Goal: Book appointment/travel/reservation

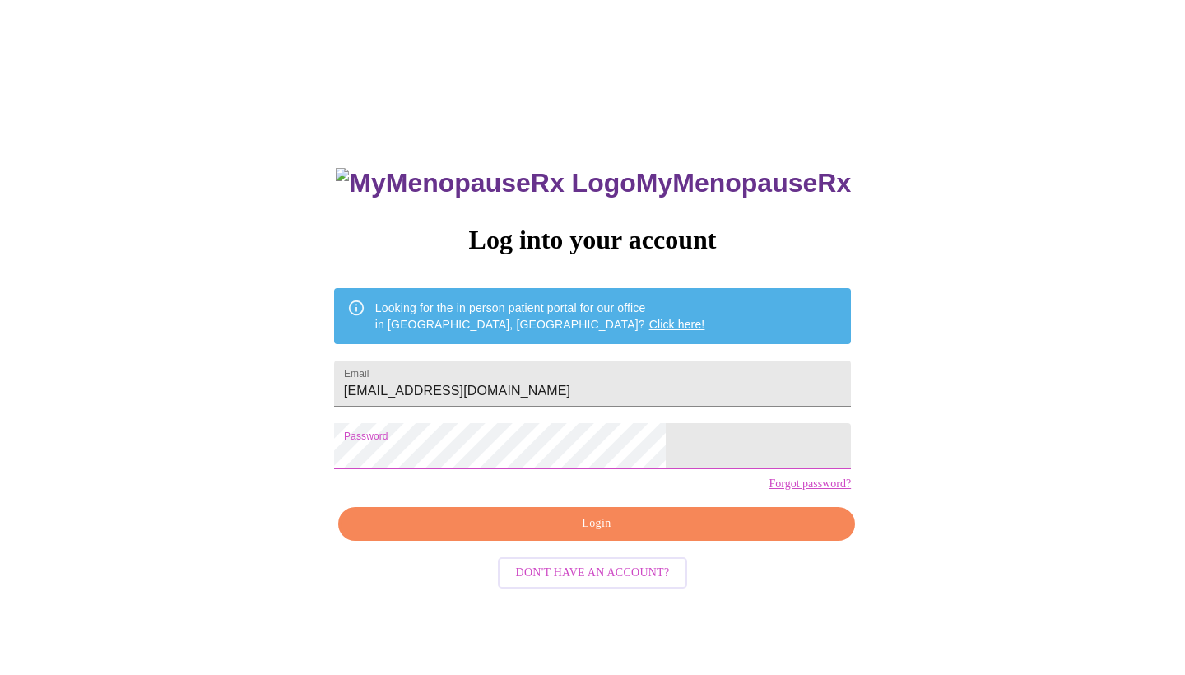
click at [645, 534] on span "Login" at bounding box center [596, 523] width 479 height 21
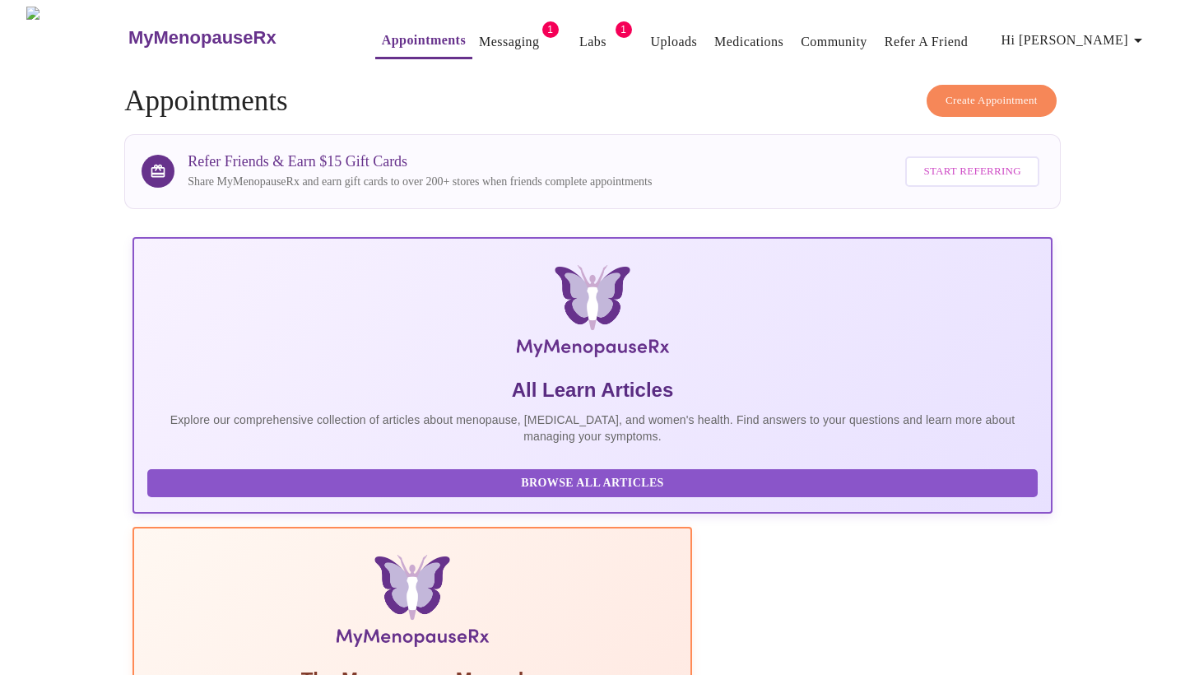
click at [481, 35] on link "Messaging" at bounding box center [509, 41] width 60 height 23
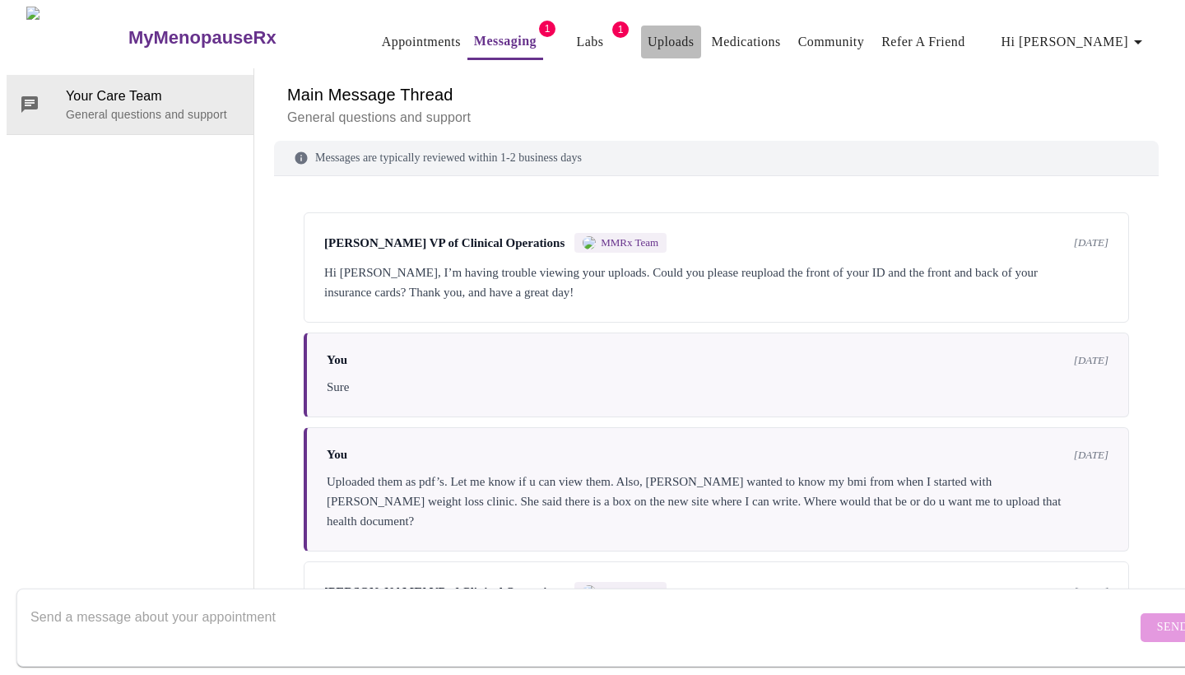
click at [648, 39] on link "Uploads" at bounding box center [671, 41] width 47 height 23
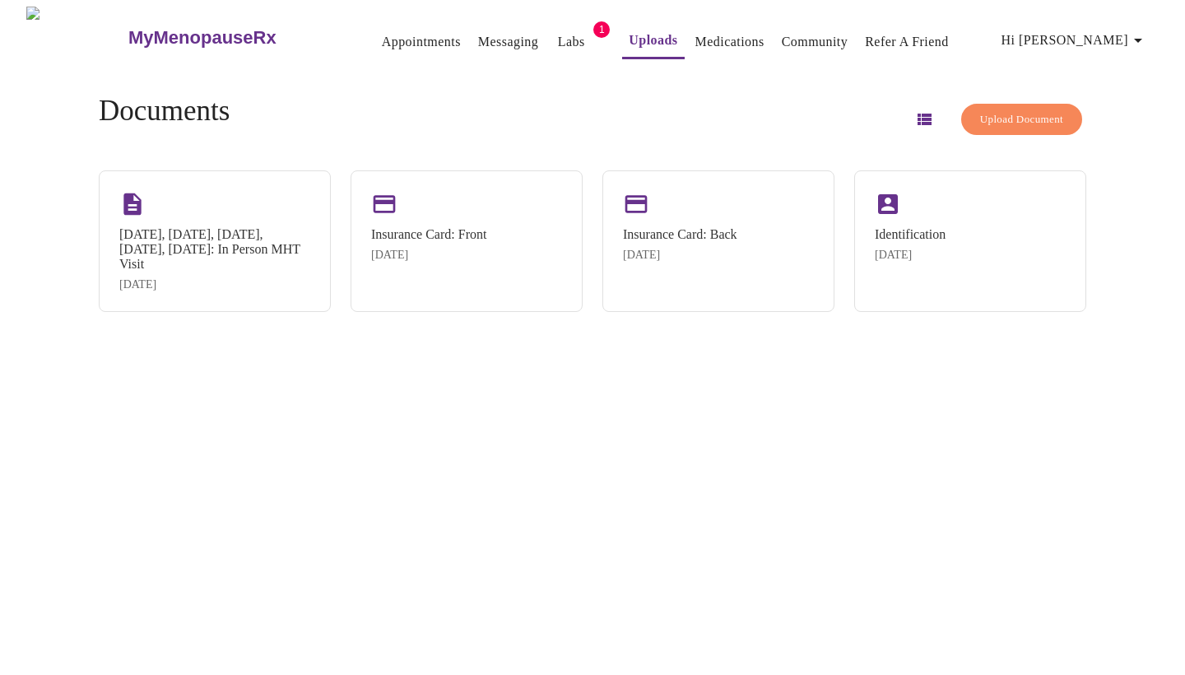
click at [990, 116] on span "Upload Document" at bounding box center [1021, 119] width 83 height 19
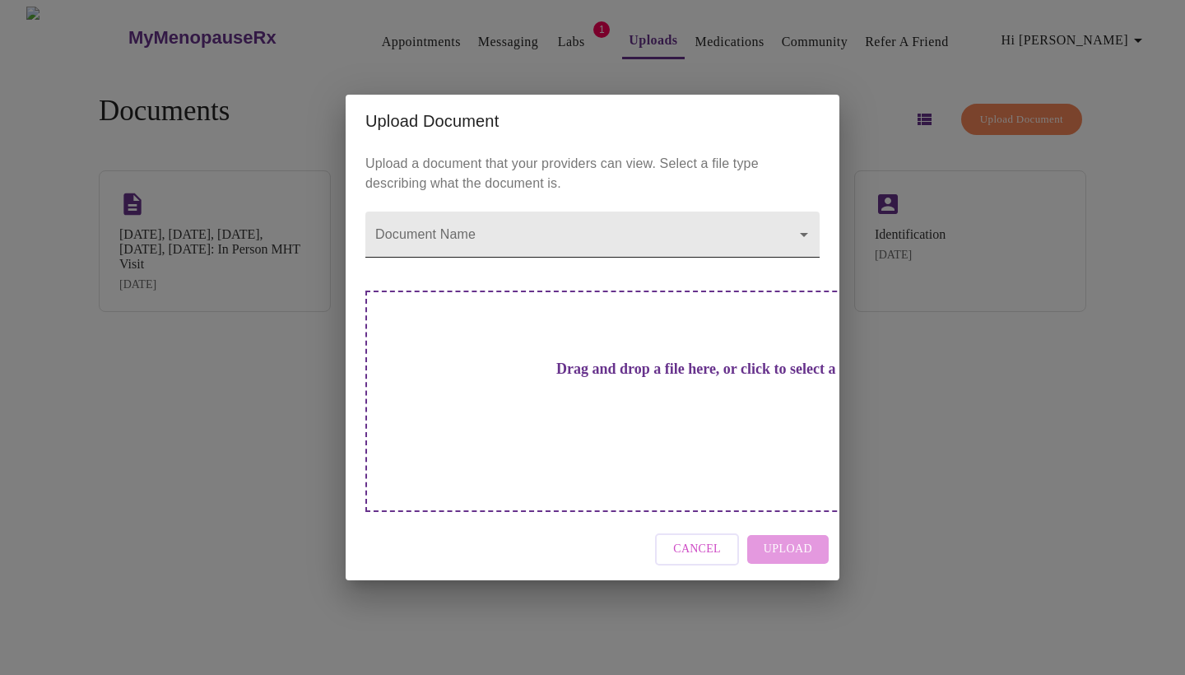
click at [801, 263] on body "MyMenopauseRx Appointments Messaging Labs 1 Uploads Medications Community Refer…" at bounding box center [593, 344] width 1172 height 675
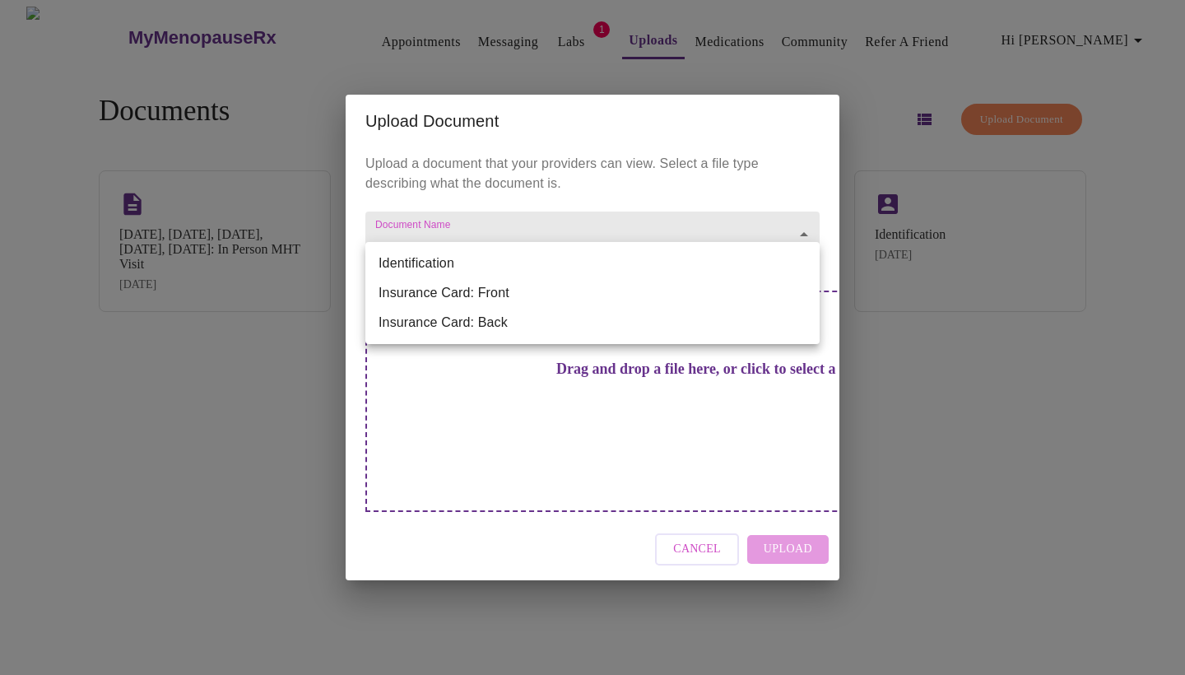
click at [801, 264] on li "Identification" at bounding box center [592, 263] width 454 height 30
type input "Identification"
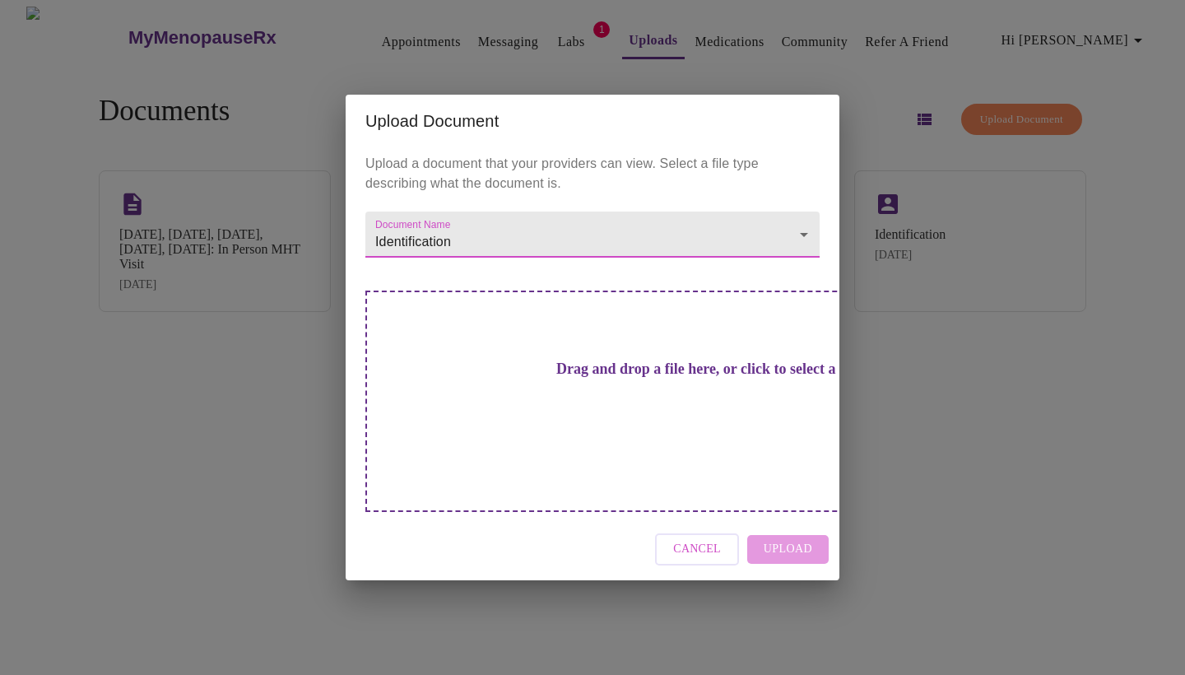
click at [801, 264] on body "MyMenopauseRx Appointments Messaging Labs 1 Uploads Medications Community Refer…" at bounding box center [593, 344] width 1172 height 675
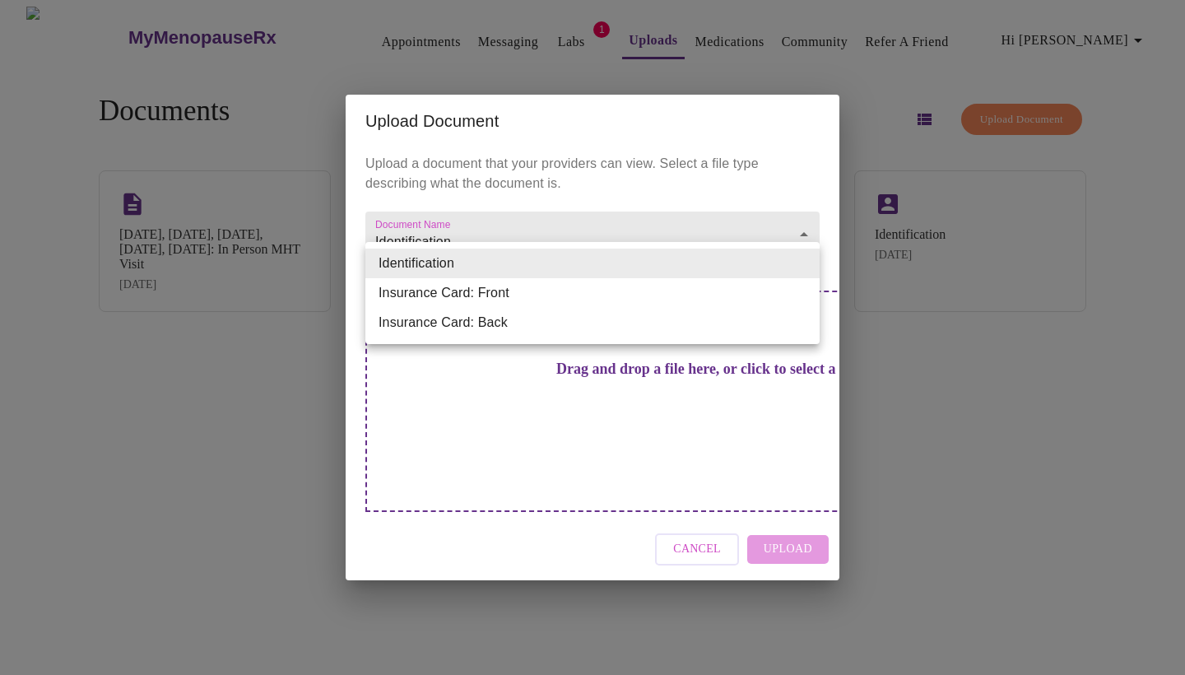
click at [801, 264] on li "Identification" at bounding box center [592, 263] width 454 height 30
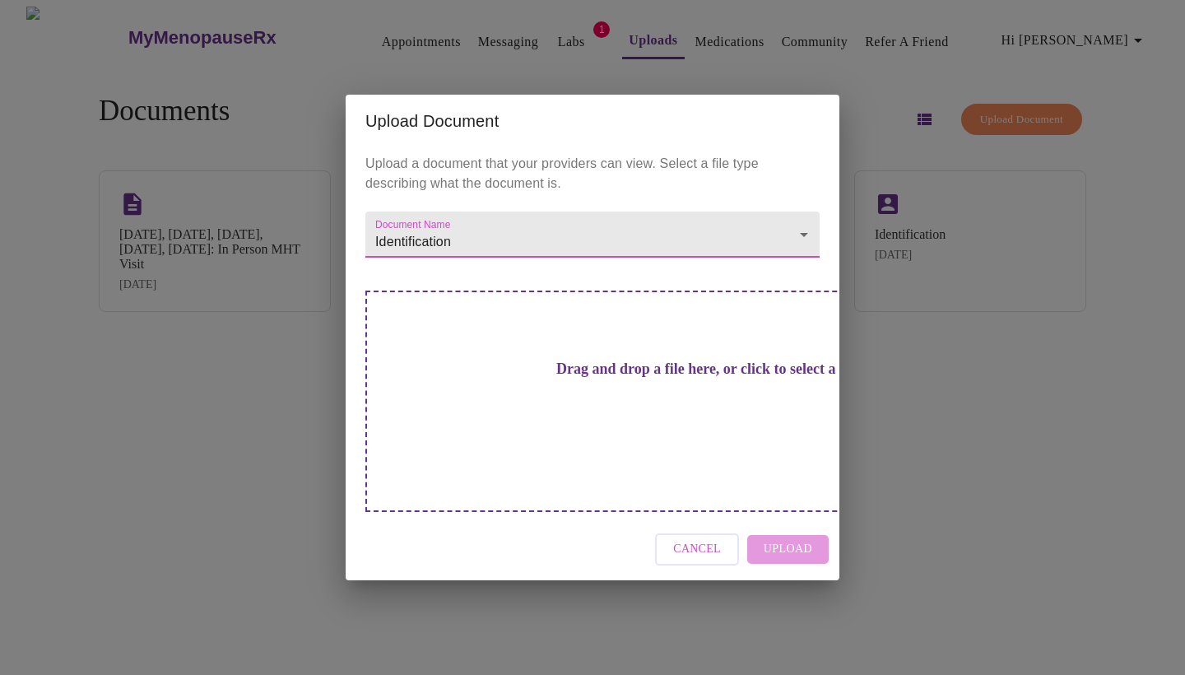
click at [639, 413] on div "Drag and drop a file here, or click to select a file" at bounding box center [707, 400] width 685 height 221
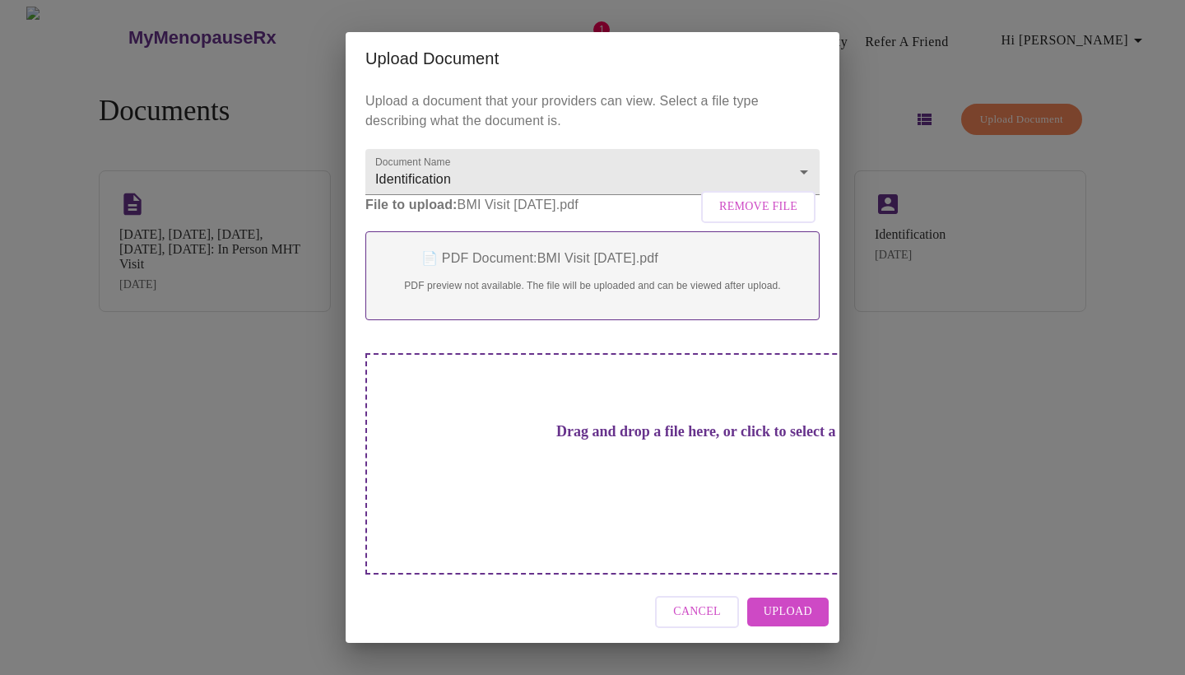
click at [790, 601] on span "Upload" at bounding box center [788, 611] width 49 height 21
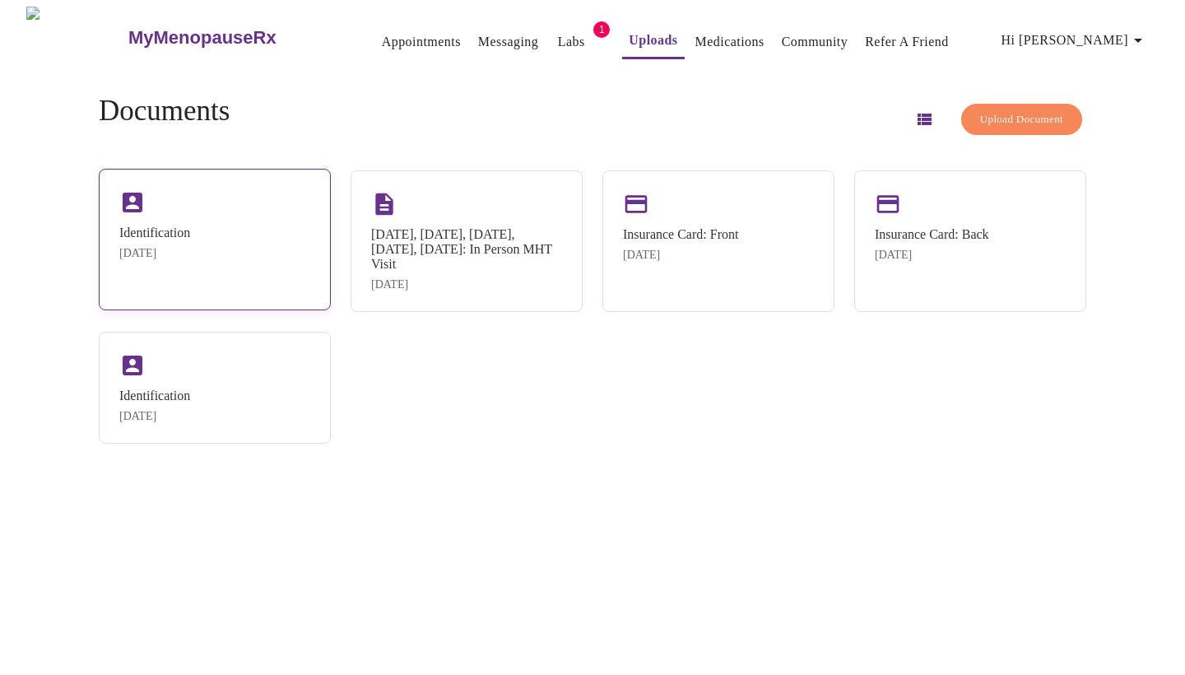
click at [190, 235] on div "Identification" at bounding box center [154, 232] width 71 height 15
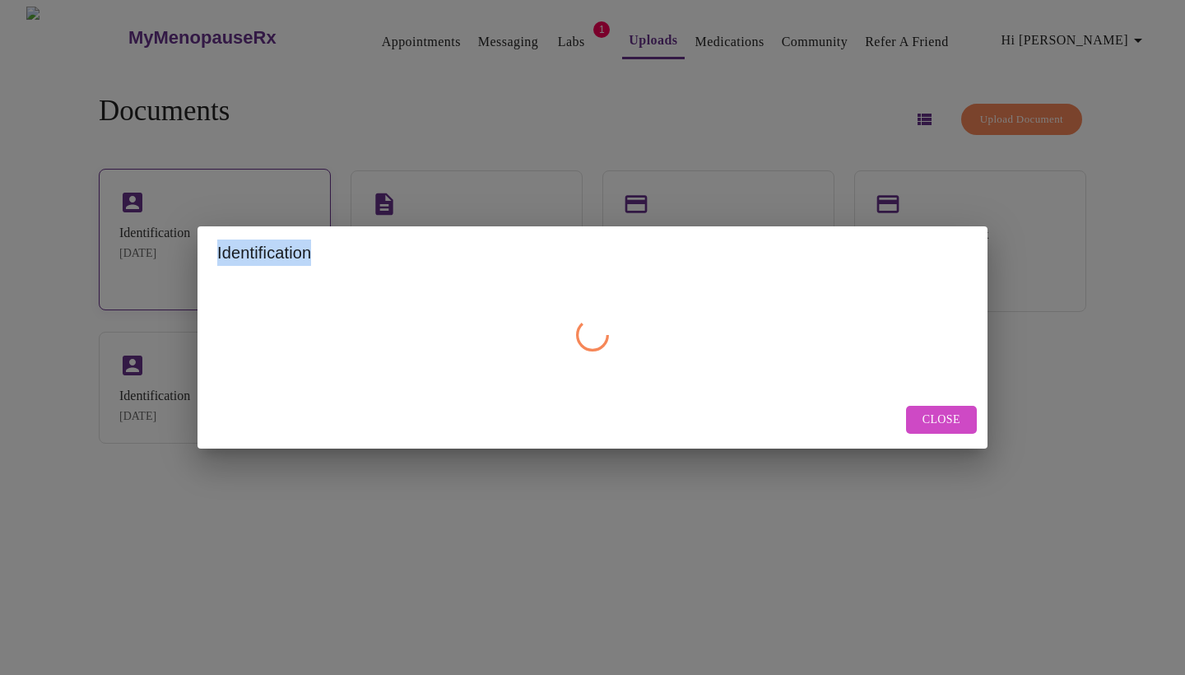
click at [198, 235] on div "Identification" at bounding box center [592, 252] width 790 height 53
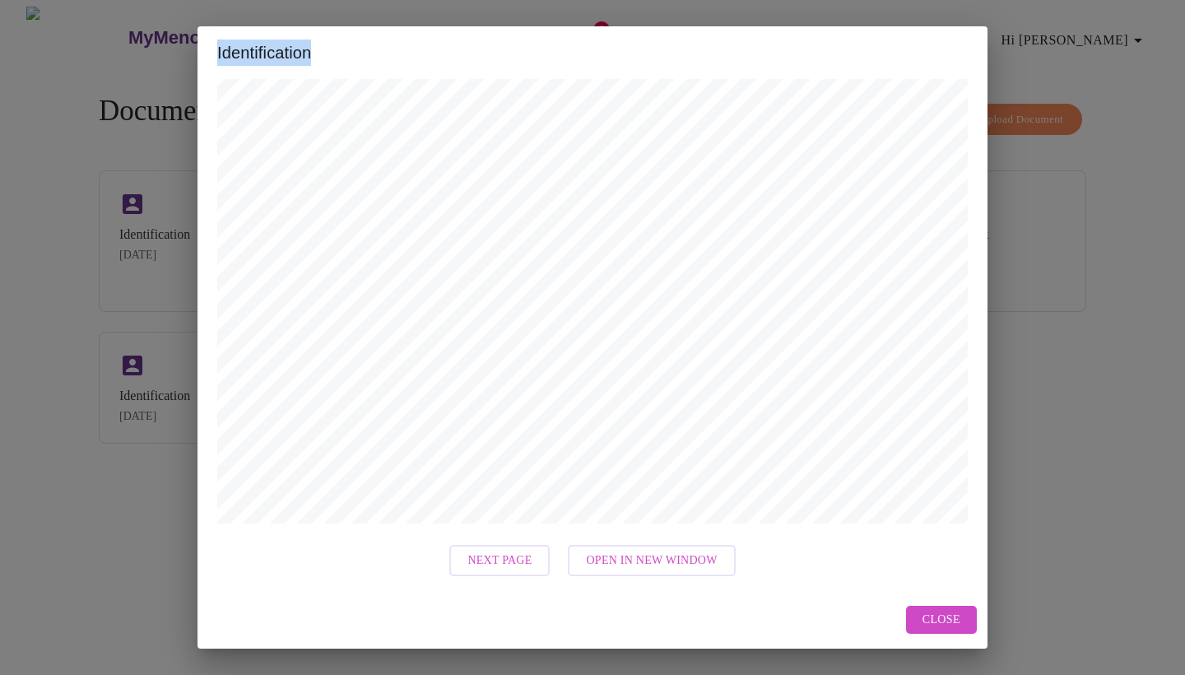
scroll to position [624, 0]
click at [511, 566] on span "Next Page" at bounding box center [499, 560] width 64 height 21
click at [954, 616] on span "Close" at bounding box center [941, 620] width 38 height 21
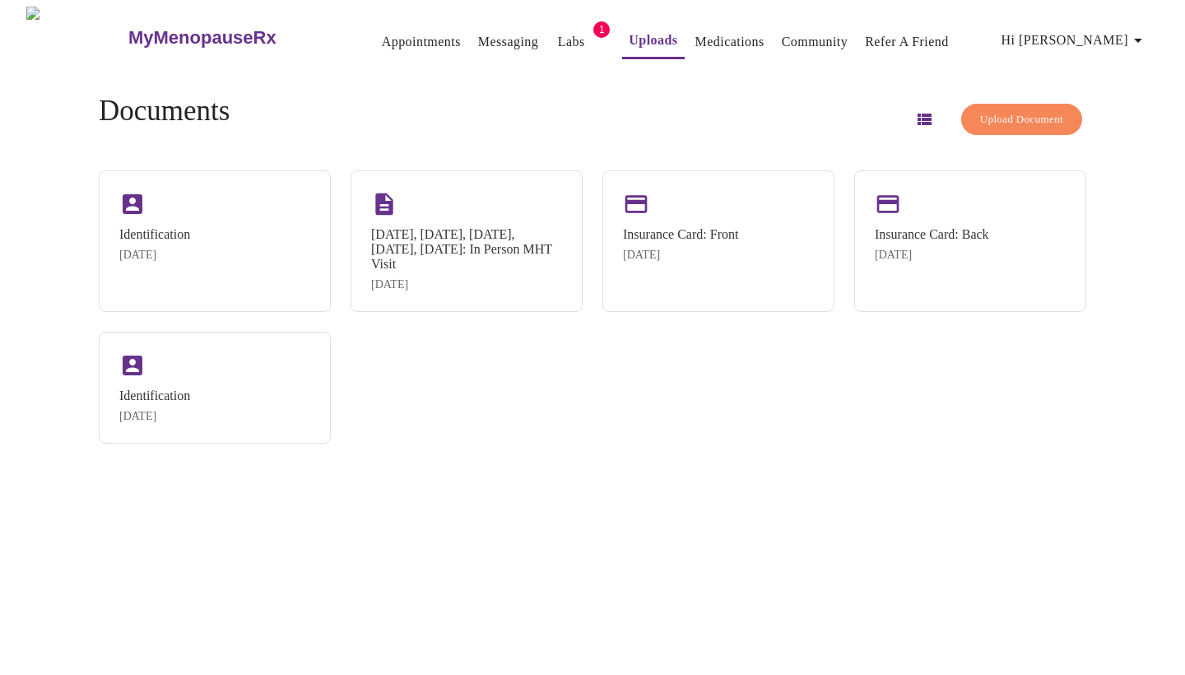
click at [478, 30] on link "Messaging" at bounding box center [508, 41] width 60 height 23
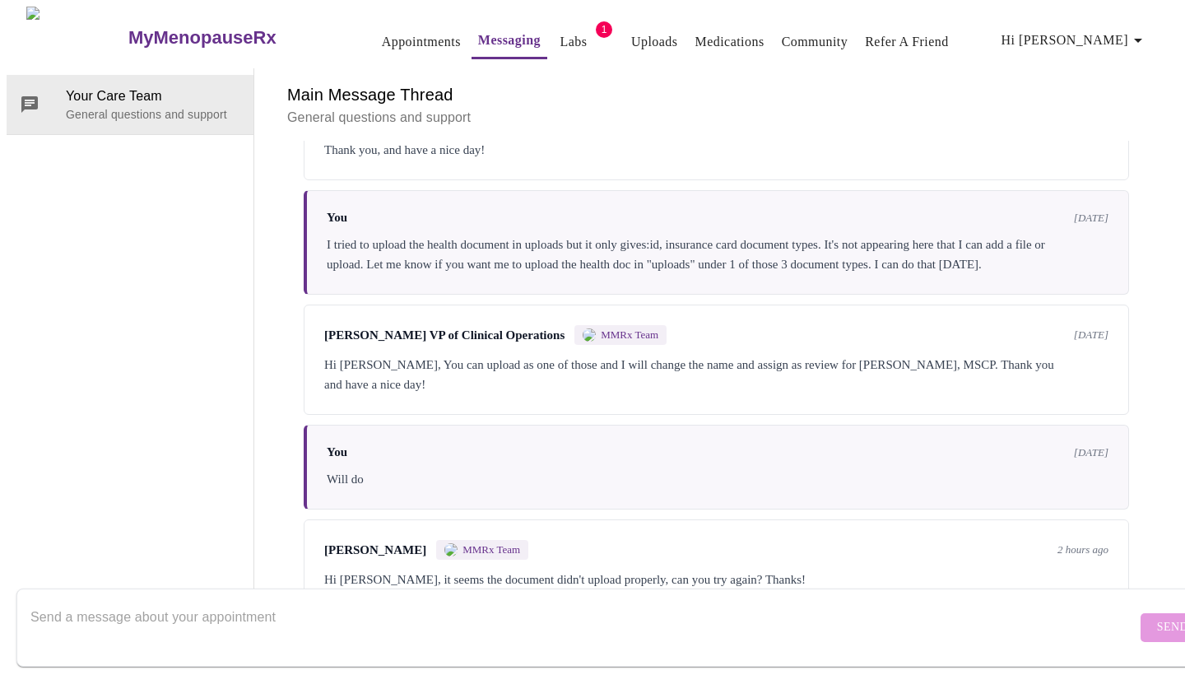
scroll to position [62, 0]
click at [663, 569] on div "Hi Amy, it seems the document didn't upload properly, can you try again? Thanks!" at bounding box center [716, 579] width 784 height 20
click at [485, 614] on textarea "Send a message about your appointment" at bounding box center [583, 627] width 1106 height 53
click at [149, 601] on textarea "I uploaded it again. Page 2 has the initial BMI from August 2020." at bounding box center [583, 627] width 1106 height 53
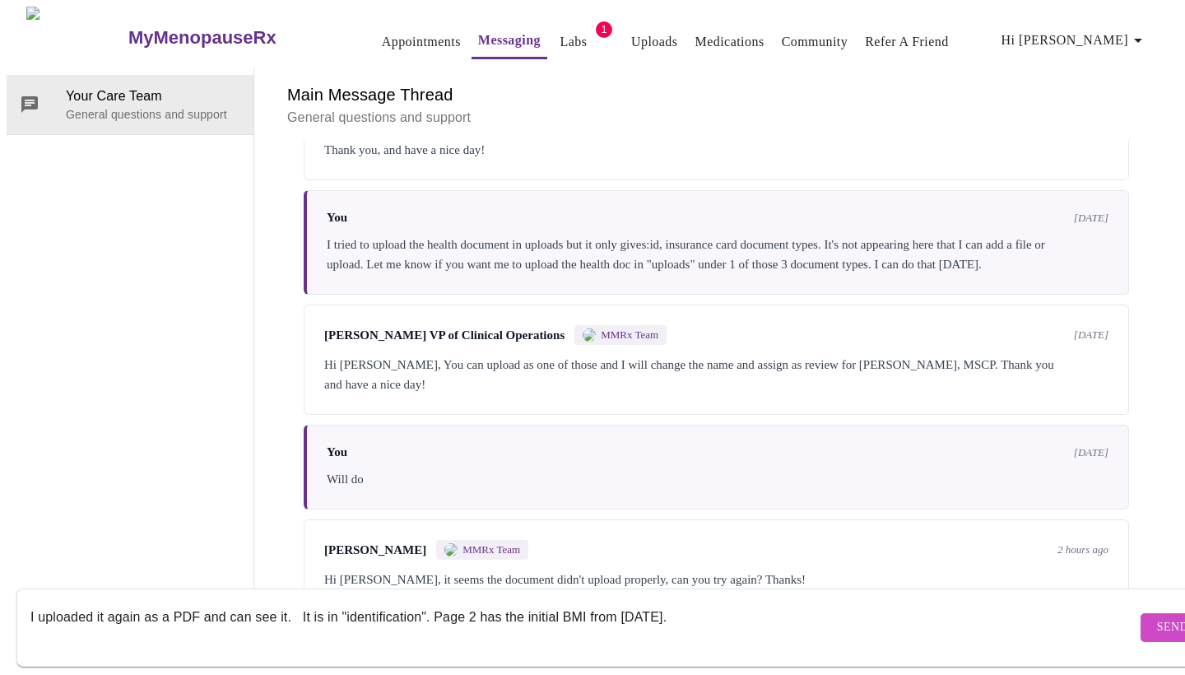
type textarea "I uploaded it again as a PDF and can see it. It is in "identification". Page 2 …"
click at [1157, 617] on span "Send" at bounding box center [1172, 627] width 31 height 21
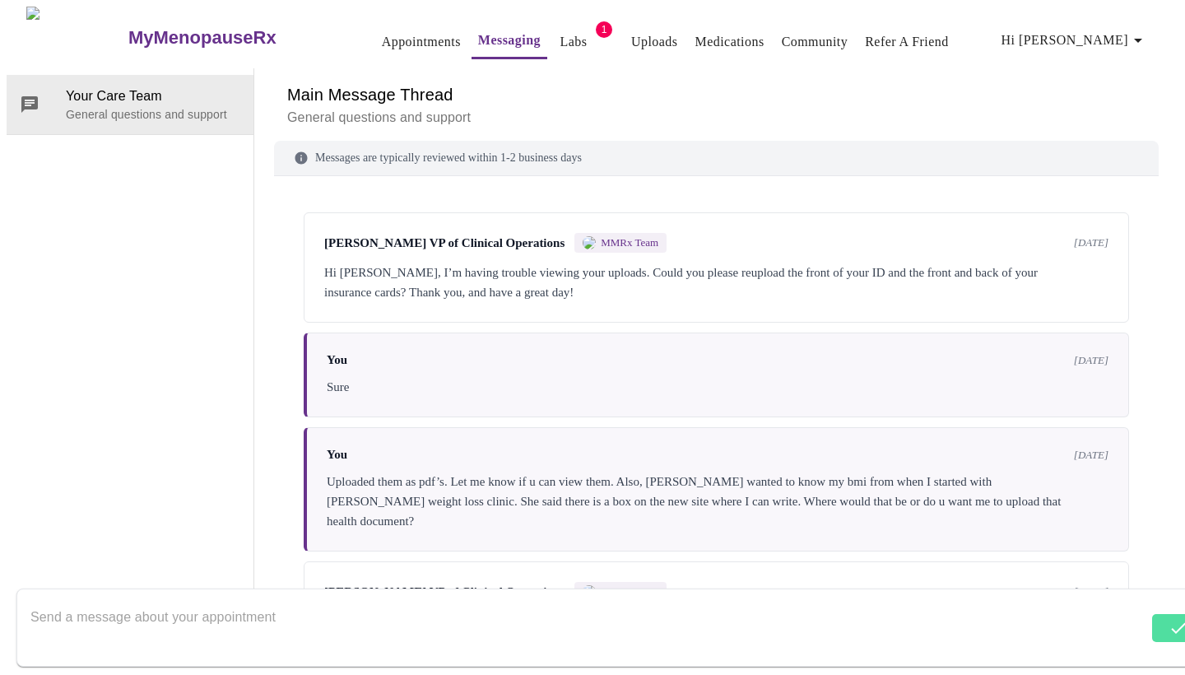
scroll to position [0, 0]
click at [560, 30] on link "Labs" at bounding box center [573, 41] width 27 height 23
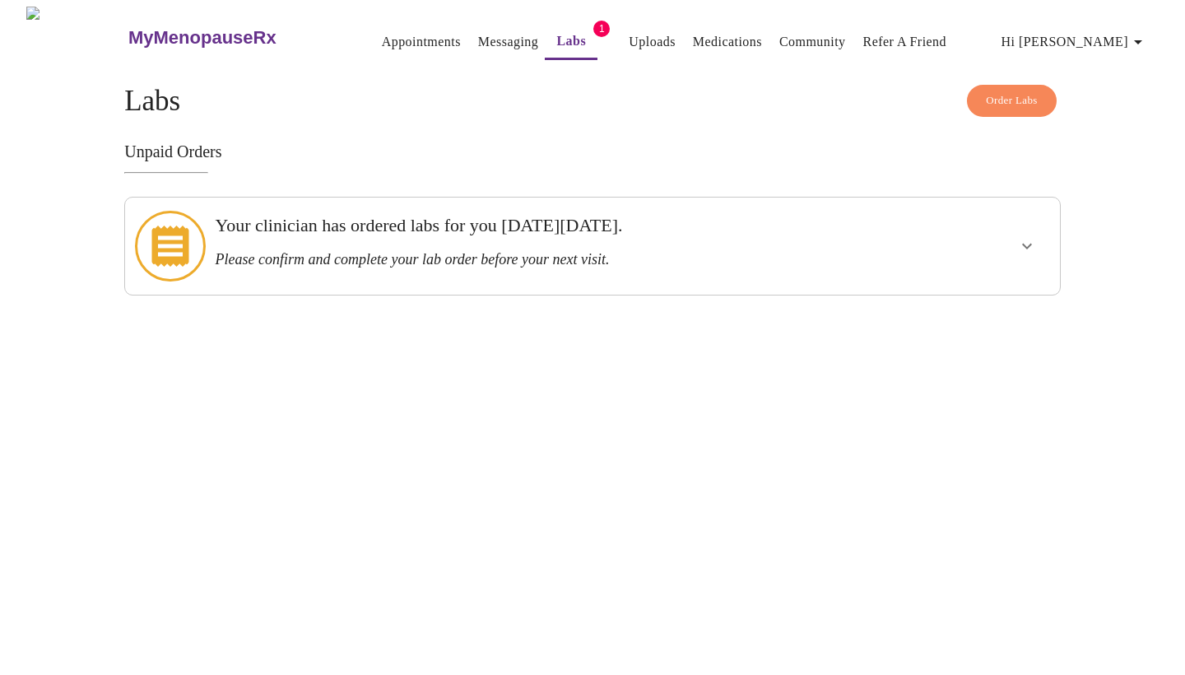
click at [1025, 236] on icon "show more" at bounding box center [1027, 246] width 20 height 20
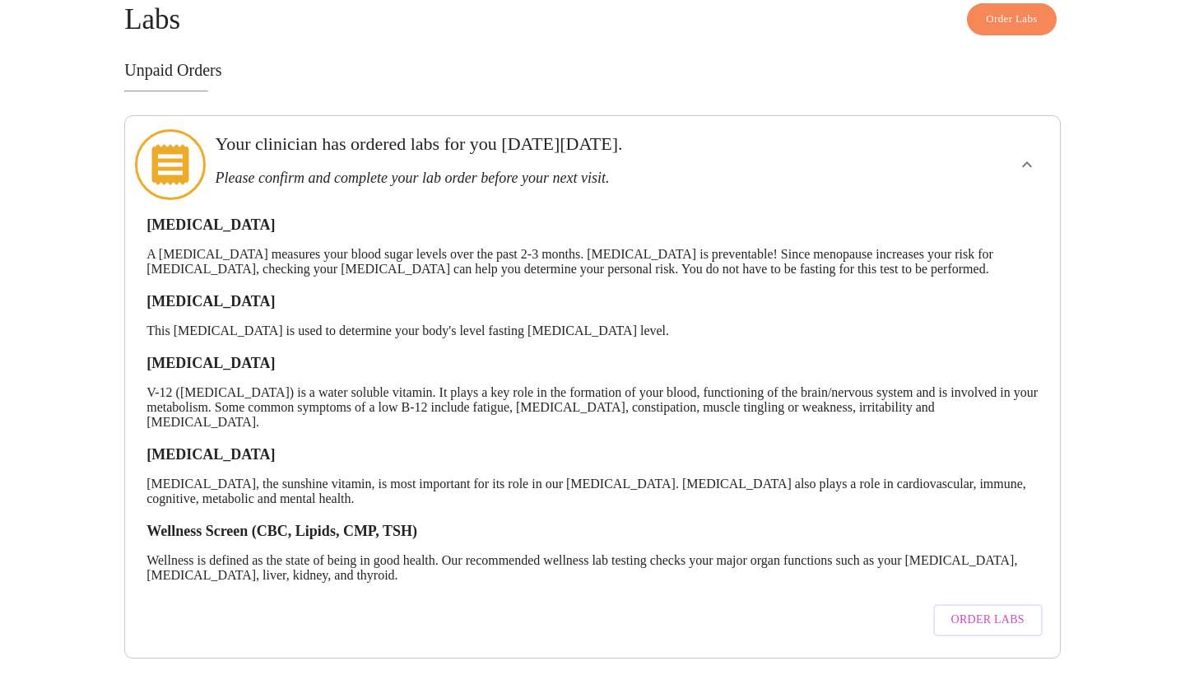
scroll to position [82, 0]
click at [998, 610] on span "Order Labs" at bounding box center [987, 620] width 73 height 21
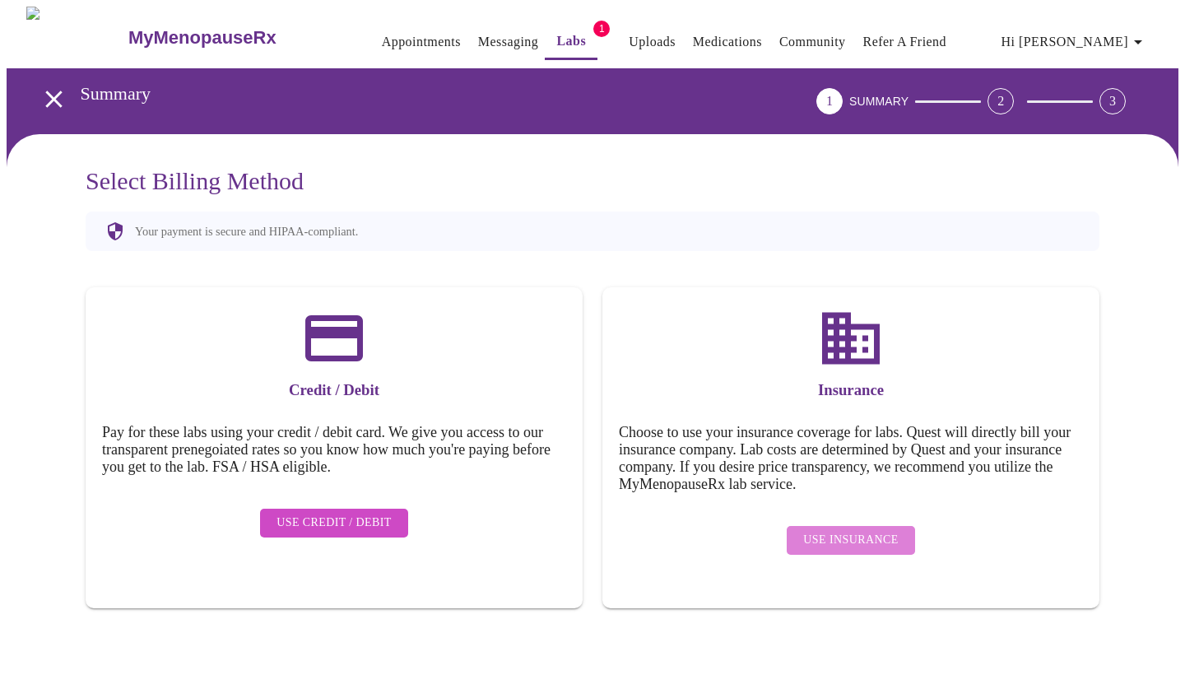
click at [877, 530] on span "Use Insurance" at bounding box center [850, 540] width 95 height 21
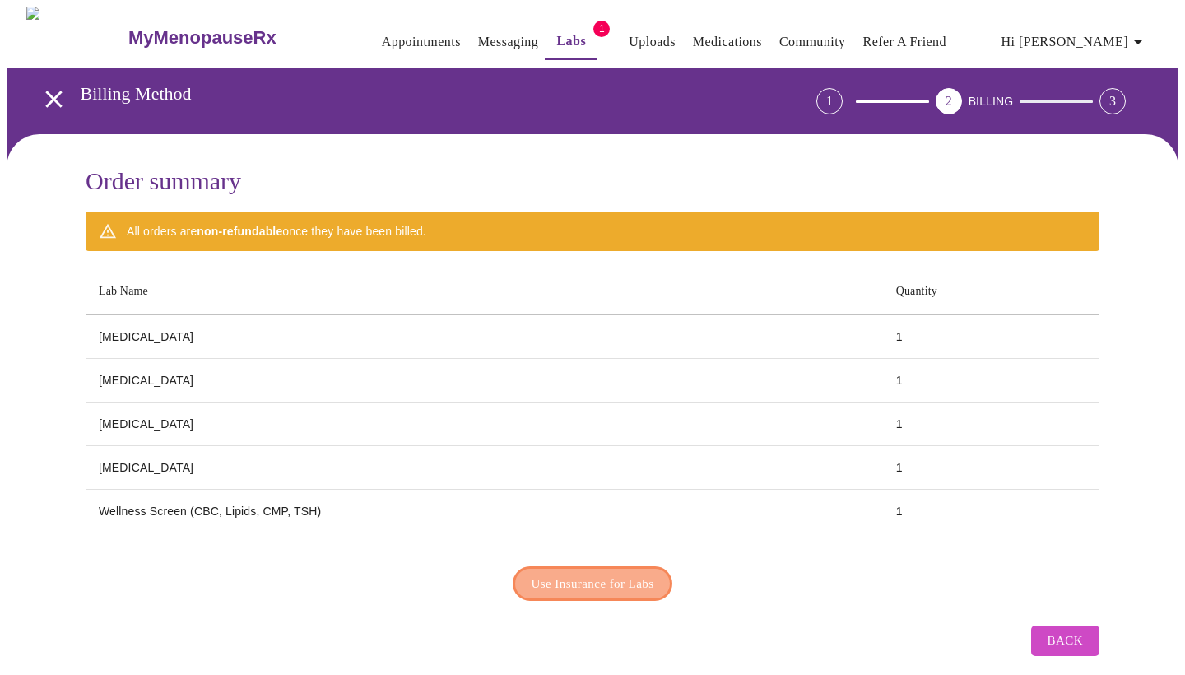
click at [621, 583] on span "Use Insurance for Labs" at bounding box center [593, 583] width 123 height 21
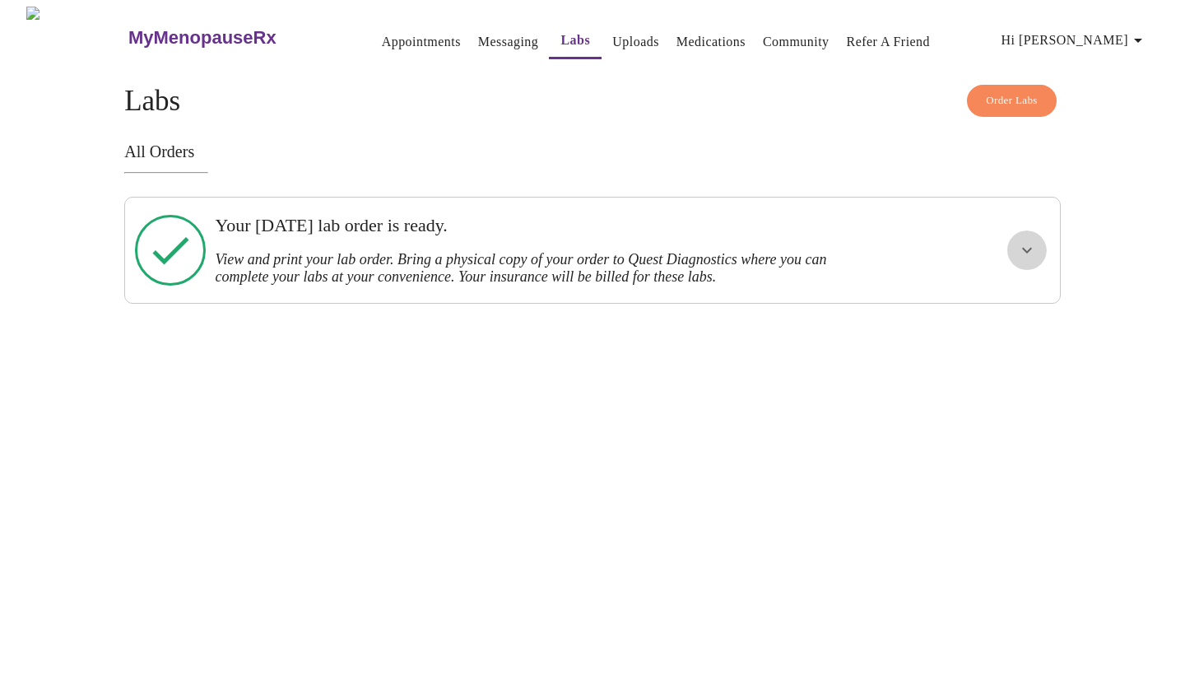
click at [1024, 247] on icon "show more" at bounding box center [1027, 250] width 20 height 20
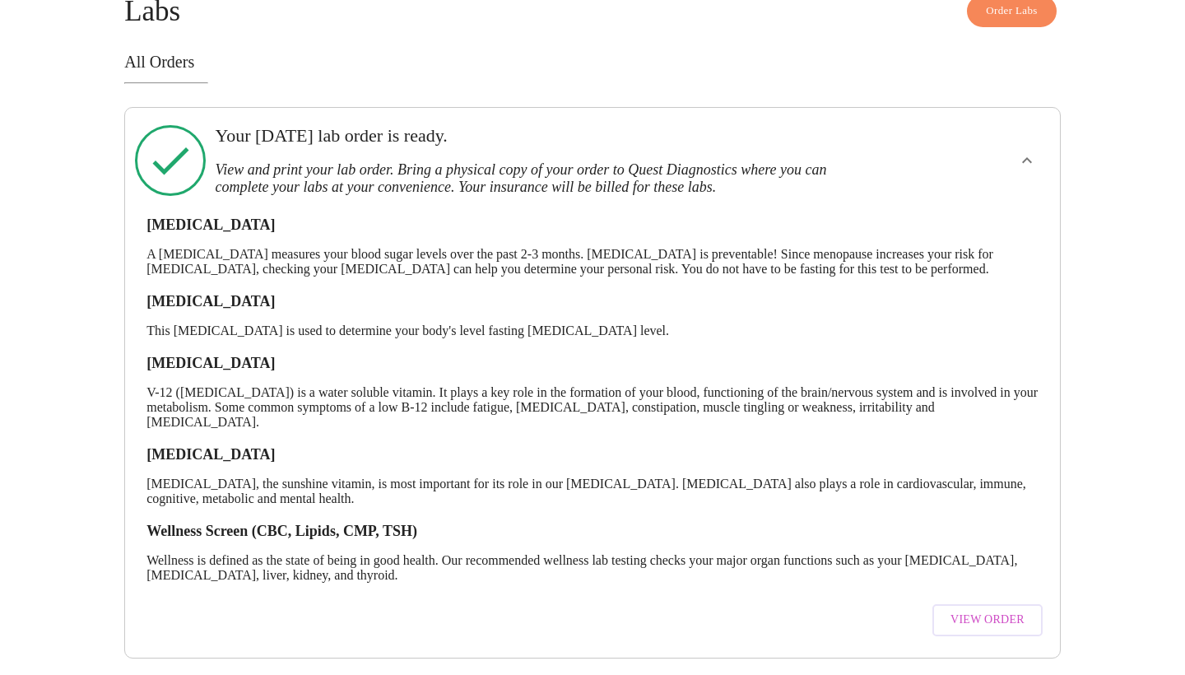
scroll to position [100, 0]
click at [997, 610] on span "View Order" at bounding box center [987, 620] width 74 height 21
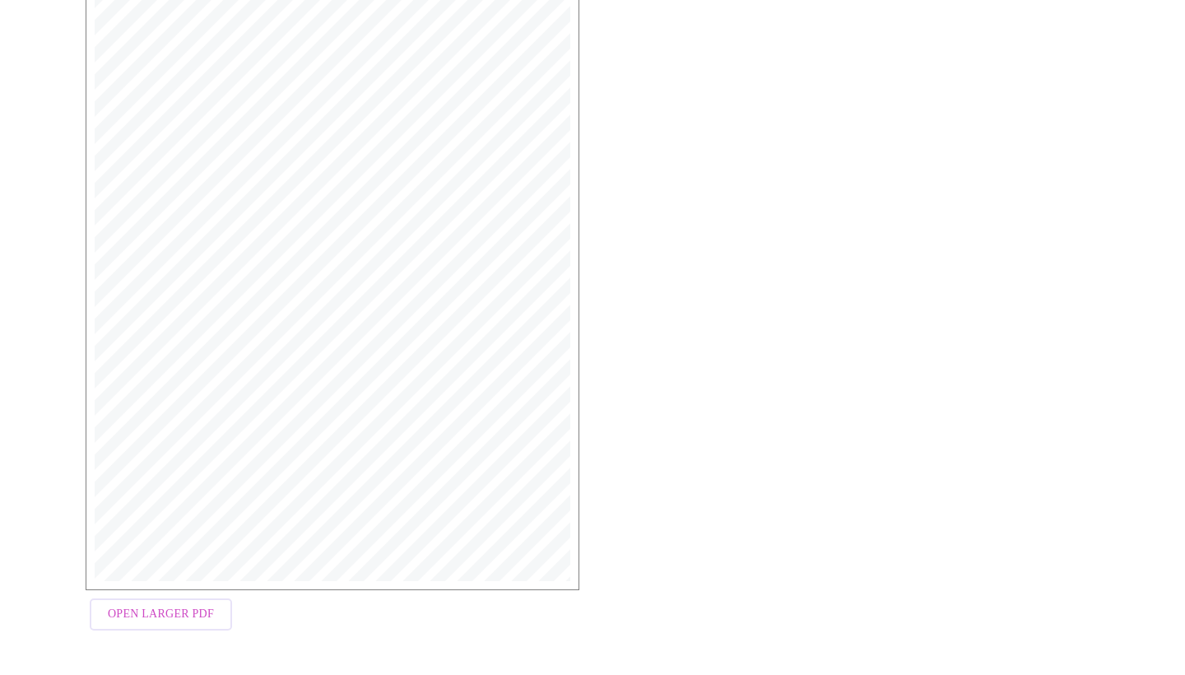
scroll to position [337, 0]
click at [191, 616] on span "Open Larger PDF" at bounding box center [161, 615] width 106 height 21
click at [166, 620] on span "Open Larger PDF" at bounding box center [161, 615] width 106 height 21
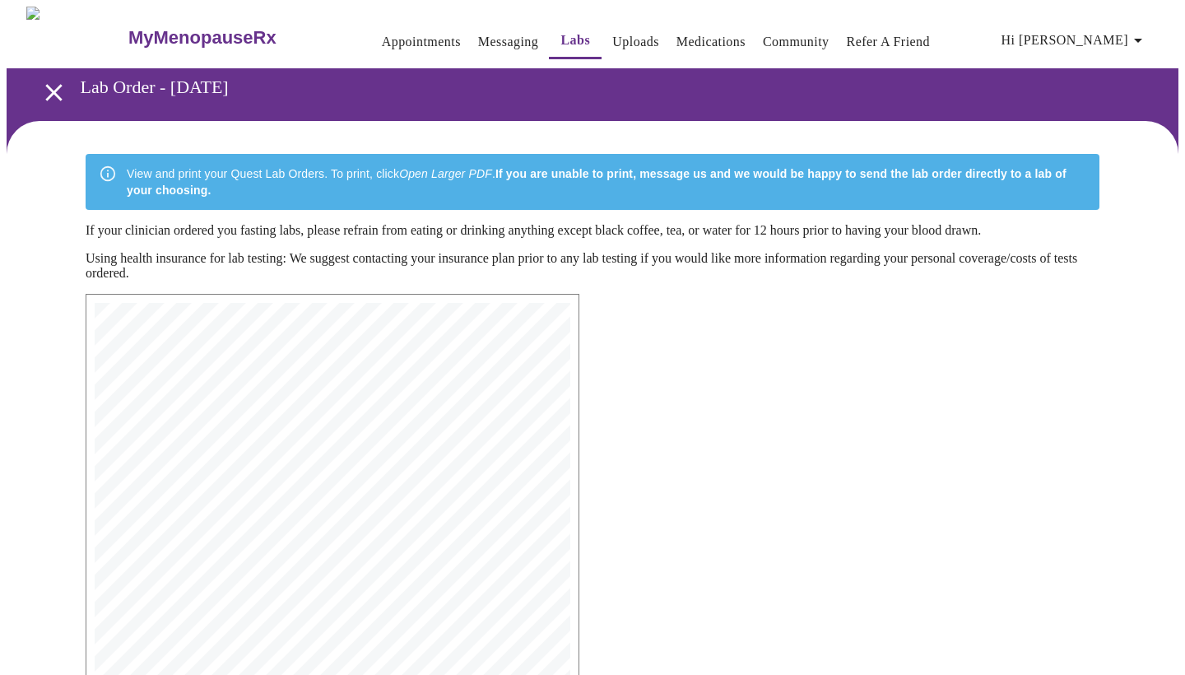
scroll to position [100, 0]
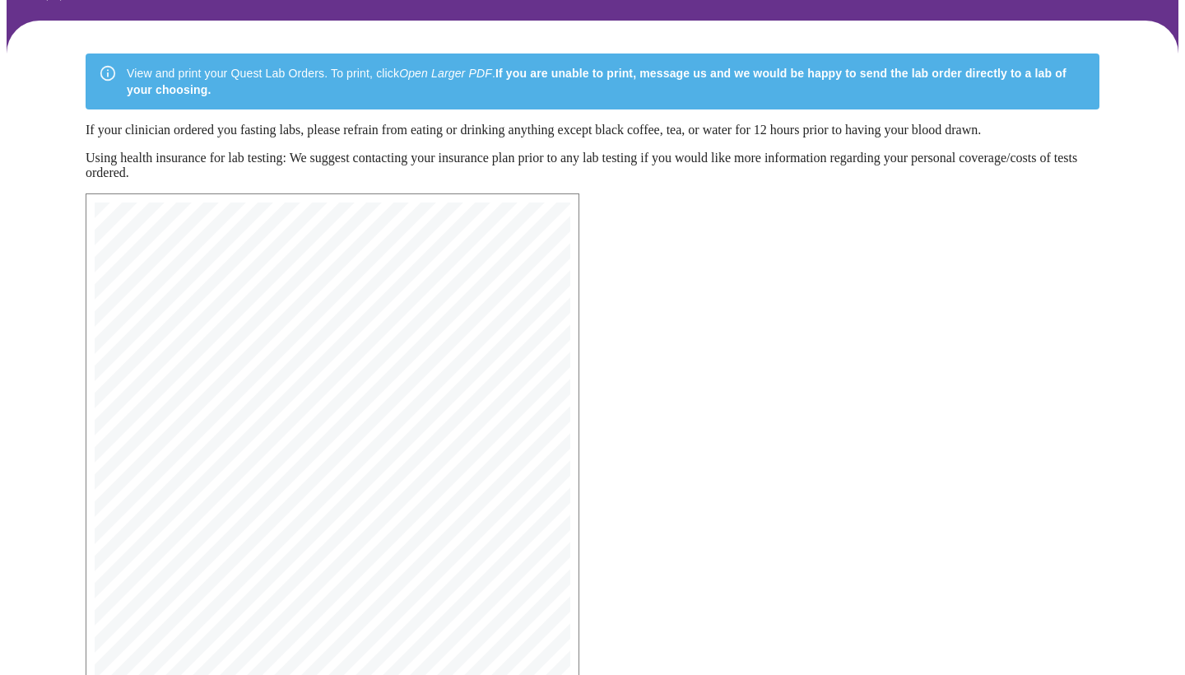
click at [151, 357] on div "MyMenopauseRx Medical Group 1604 N Main St Wheaton, IL 60187 Phone: (630) 480-0…" at bounding box center [333, 509] width 476 height 615
click at [151, 354] on span "Amy Profetto" at bounding box center [178, 349] width 77 height 10
click at [214, 396] on span "DOB: 02/03/1978" at bounding box center [208, 391] width 137 height 10
drag, startPoint x: 214, startPoint y: 400, endPoint x: 200, endPoint y: 396, distance: 14.6
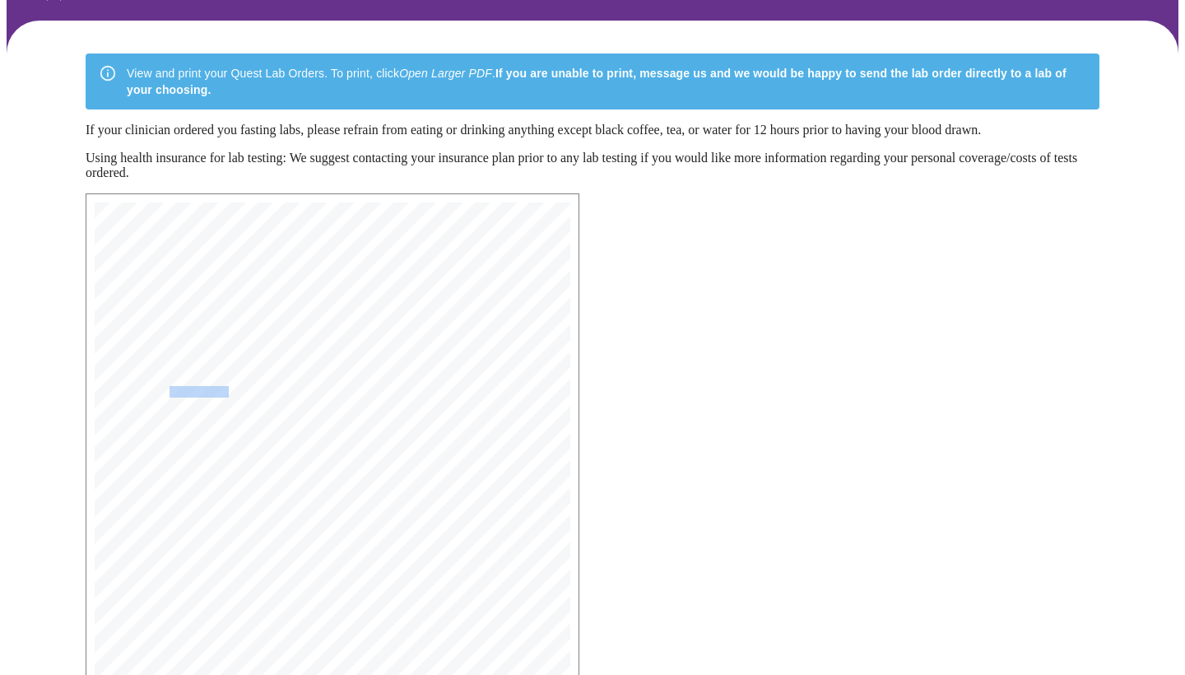
click at [200, 396] on span "DOB: 02/03/1978" at bounding box center [208, 391] width 137 height 10
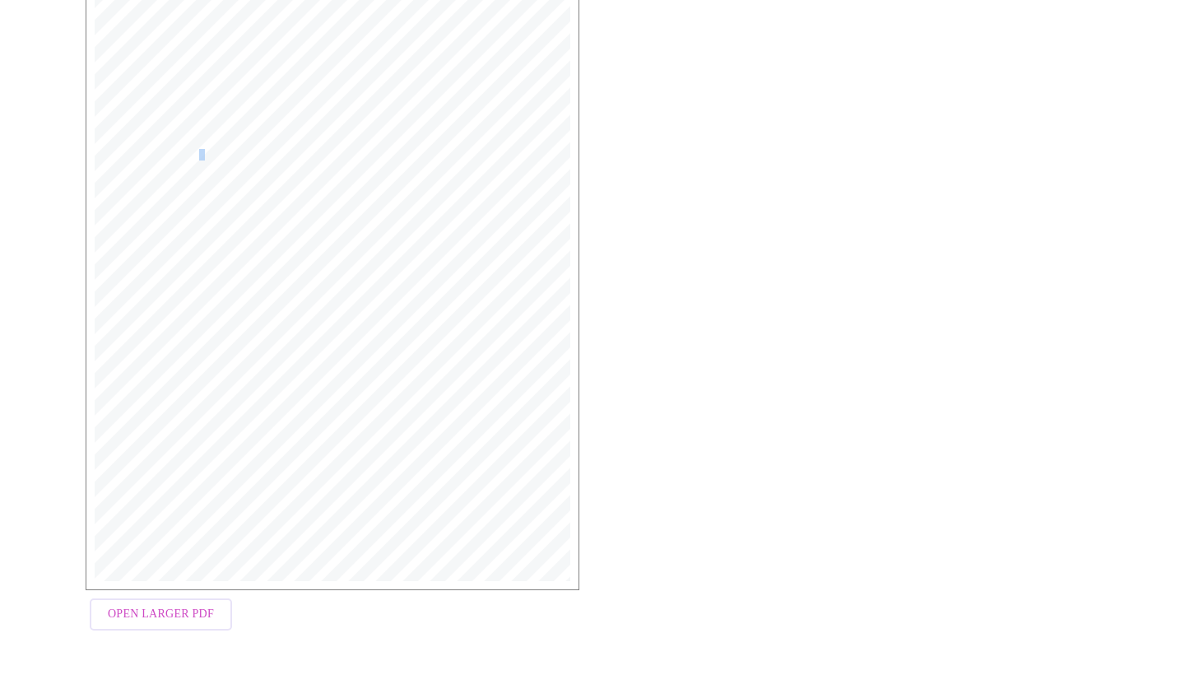
scroll to position [337, 0]
click at [211, 619] on button "Open Larger PDF" at bounding box center [161, 615] width 142 height 32
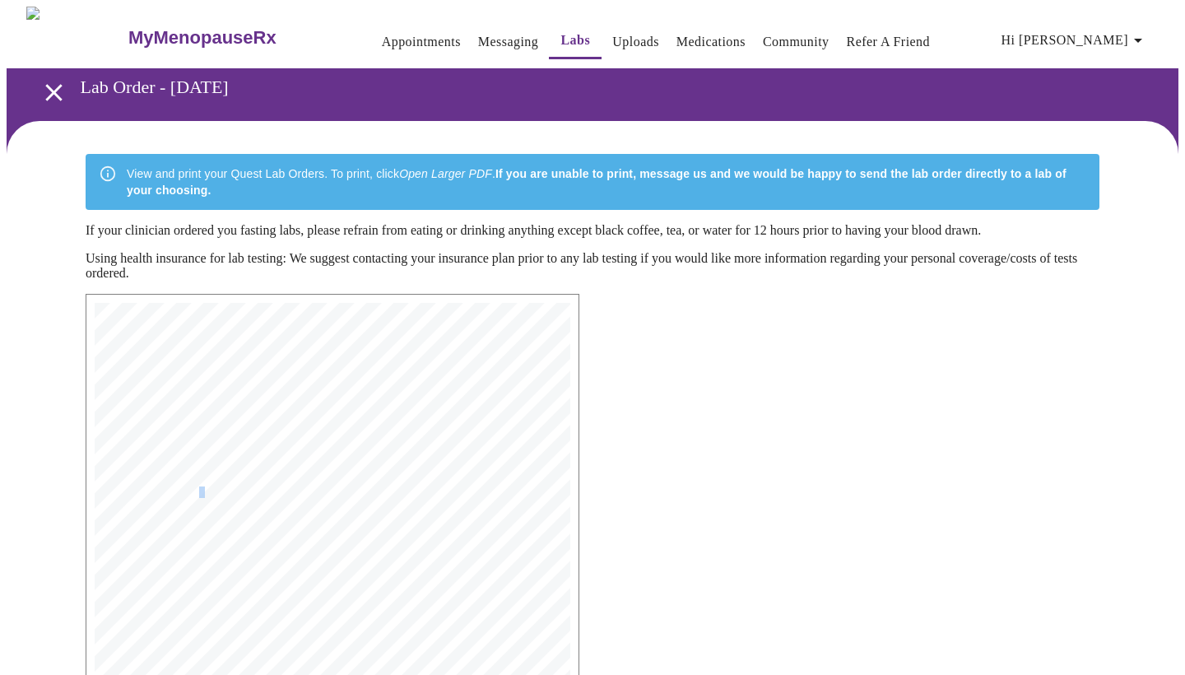
scroll to position [0, 0]
click at [609, 26] on button "Uploads" at bounding box center [636, 42] width 60 height 33
click at [620, 39] on link "Uploads" at bounding box center [635, 41] width 47 height 23
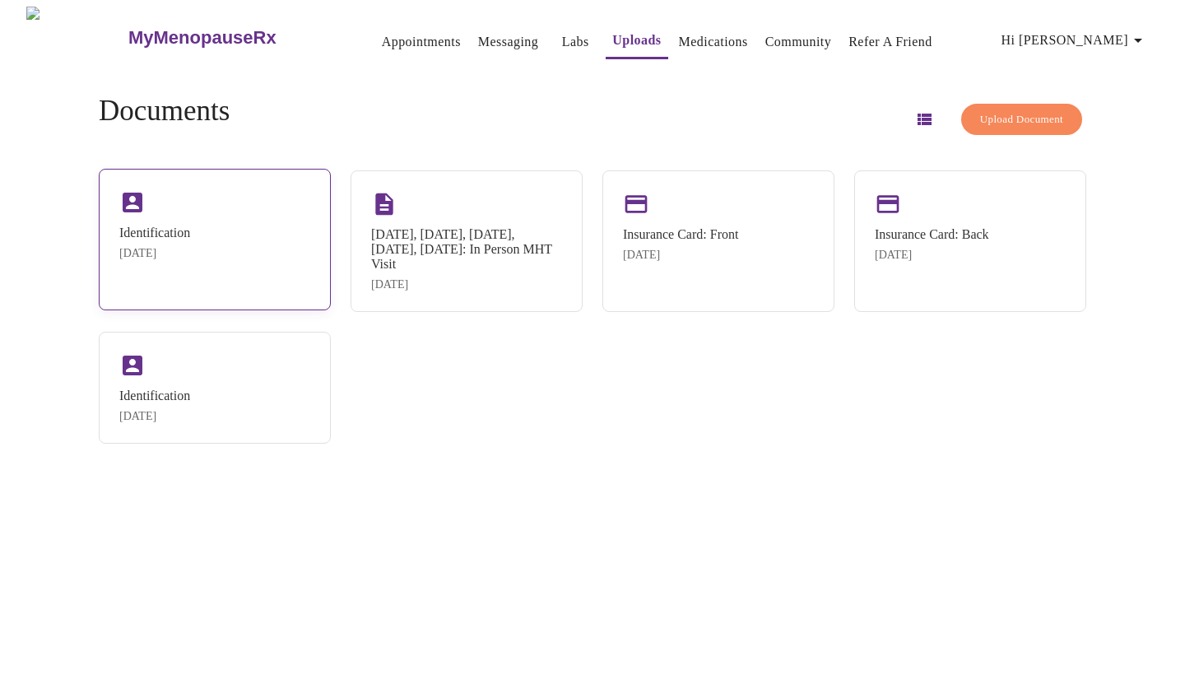
click at [244, 243] on div "Identification Oct 7, 2025" at bounding box center [215, 240] width 232 height 142
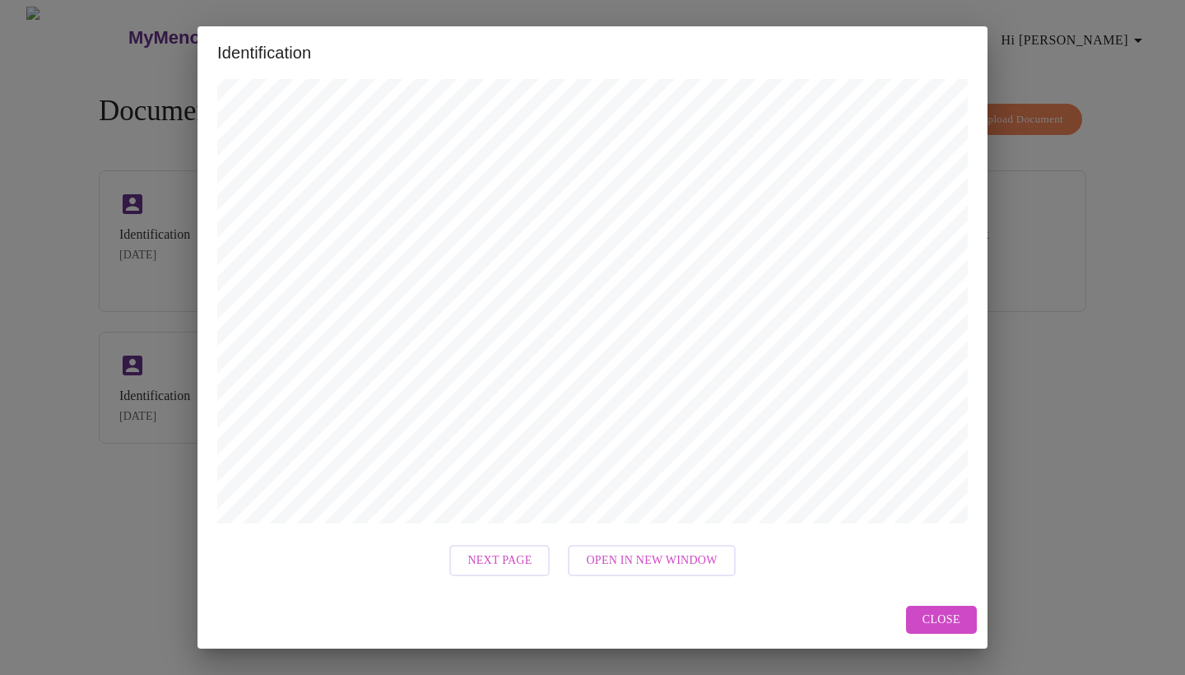
scroll to position [624, 0]
click at [493, 552] on span "Next Page" at bounding box center [499, 560] width 64 height 21
click at [555, 571] on button "Next Page" at bounding box center [572, 561] width 100 height 32
click at [583, 564] on span "Next Page" at bounding box center [573, 560] width 64 height 21
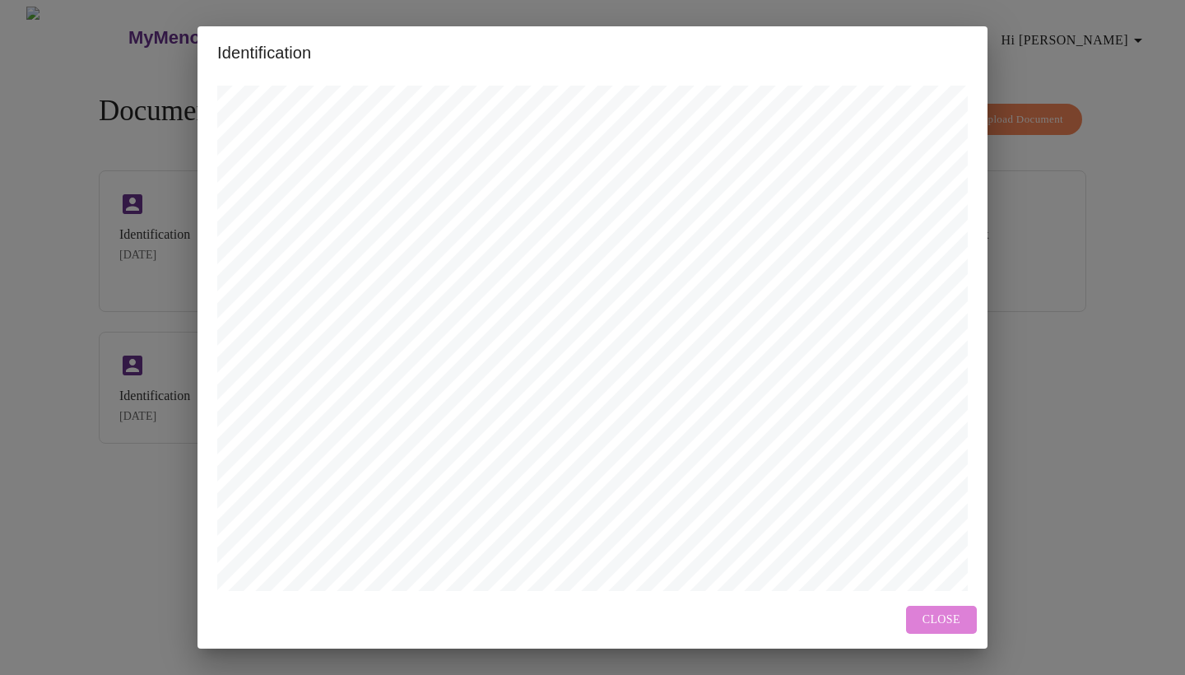
click at [936, 627] on span "Close" at bounding box center [941, 620] width 38 height 21
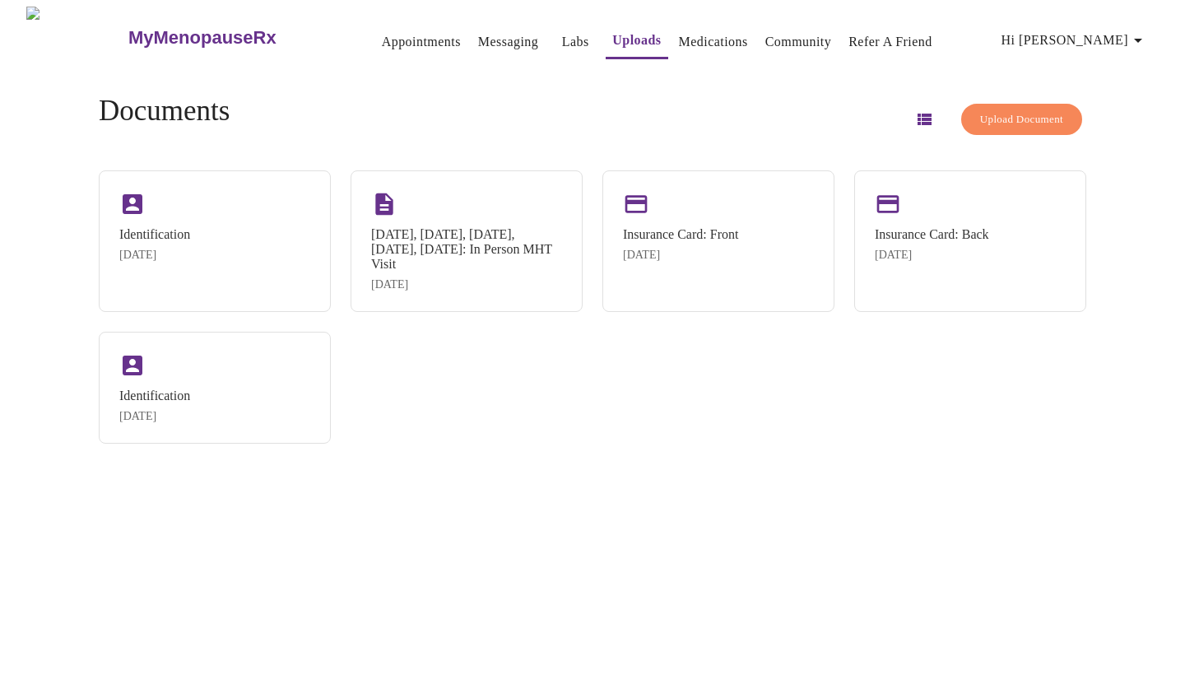
click at [573, 32] on span "Appointments Messaging Labs Uploads Medications Community Refer a Friend" at bounding box center [659, 36] width 568 height 14
click at [562, 35] on link "Labs" at bounding box center [575, 41] width 27 height 23
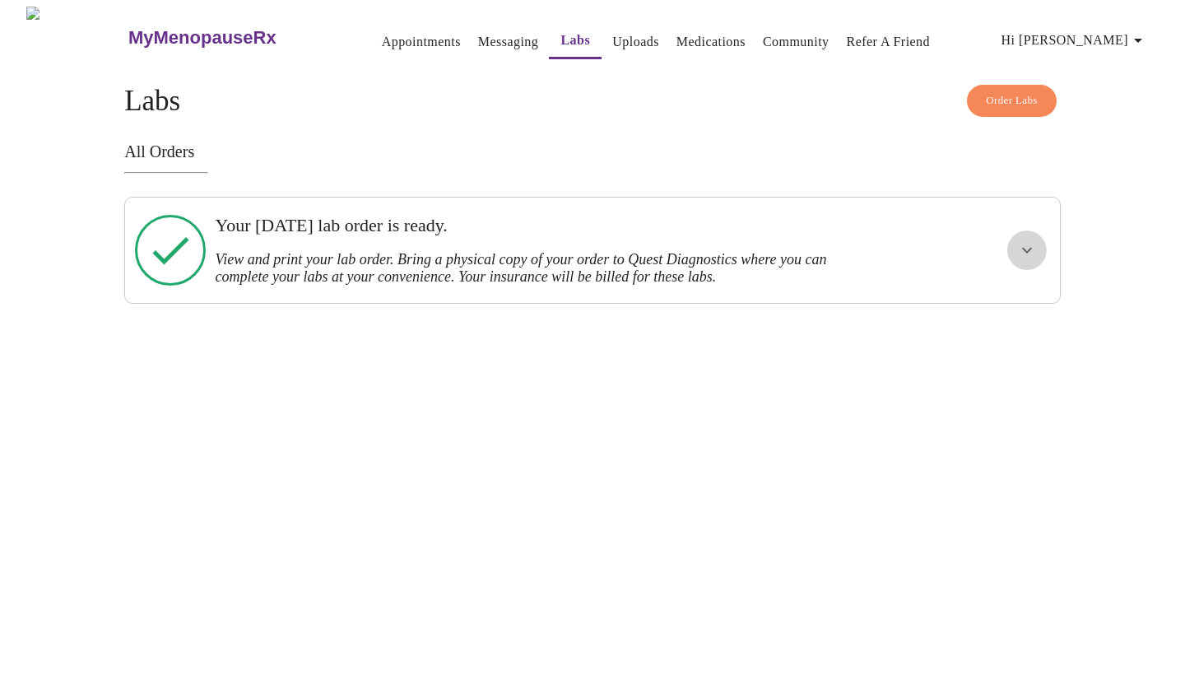
click at [1033, 246] on icon "show more" at bounding box center [1027, 250] width 20 height 20
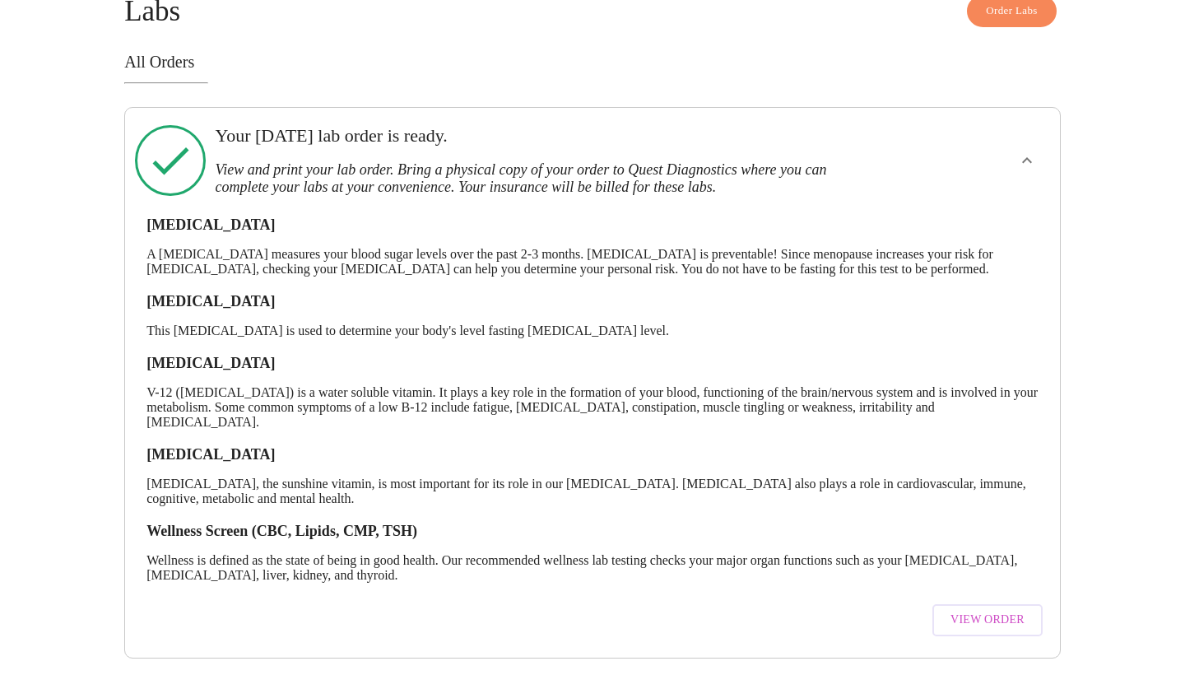
scroll to position [100, 0]
click at [1004, 610] on span "View Order" at bounding box center [987, 620] width 74 height 21
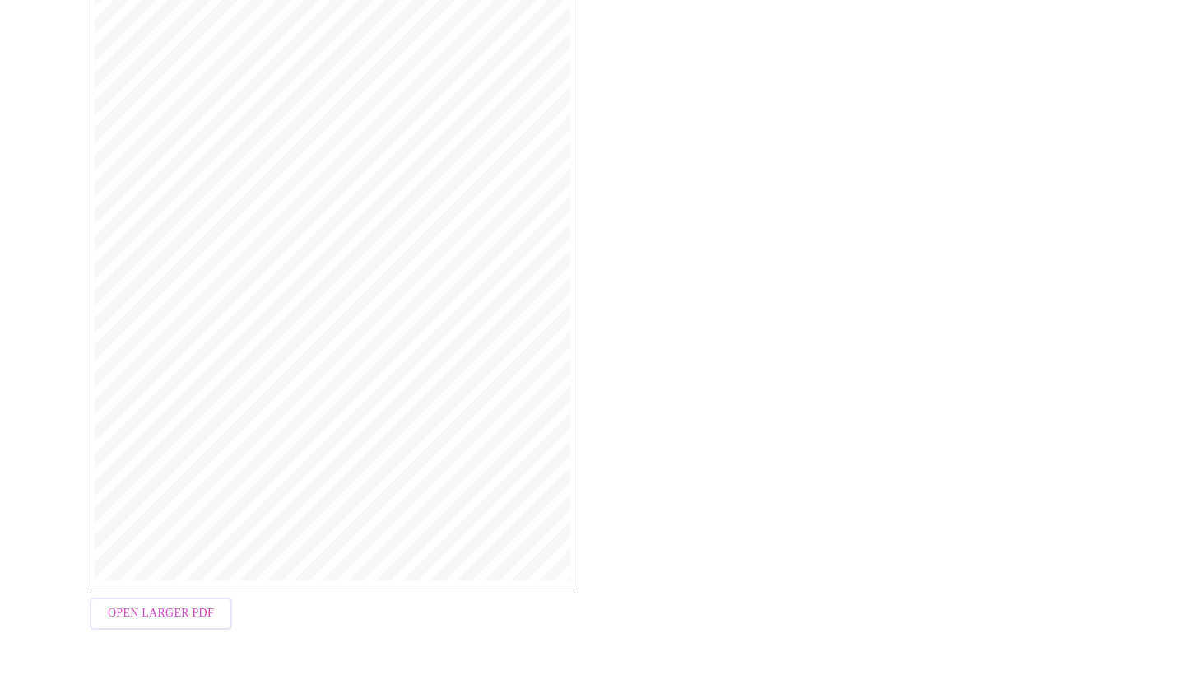
scroll to position [337, 0]
click at [182, 609] on span "Open Larger PDF" at bounding box center [161, 615] width 106 height 21
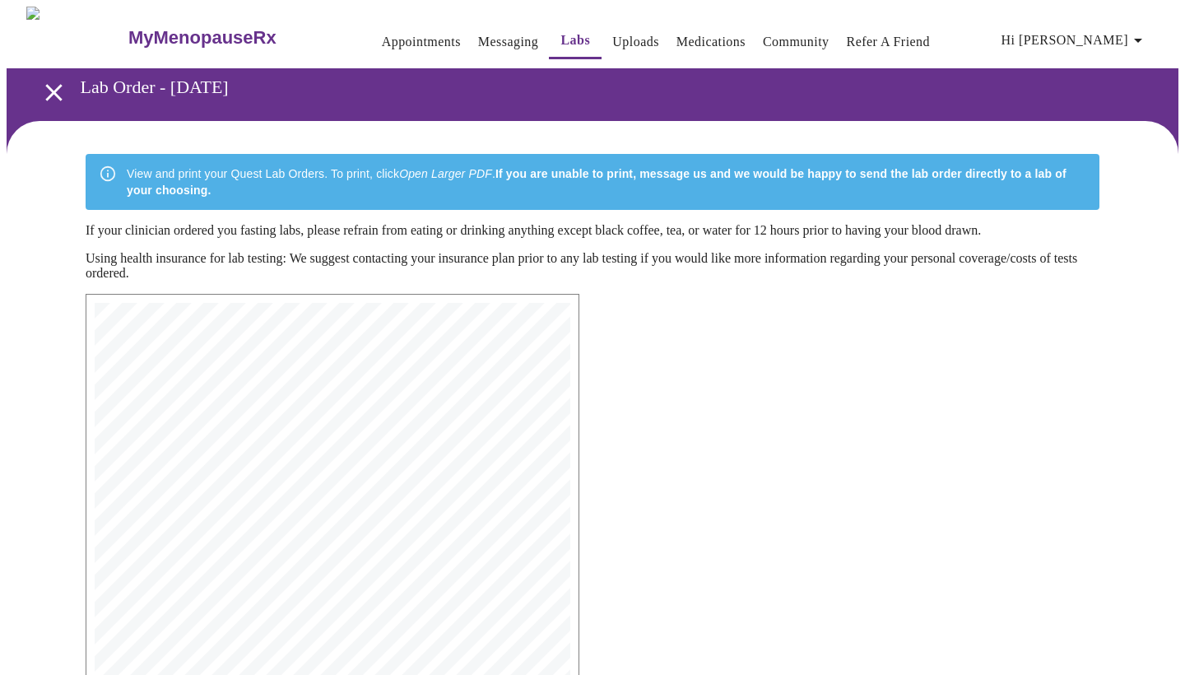
scroll to position [0, 0]
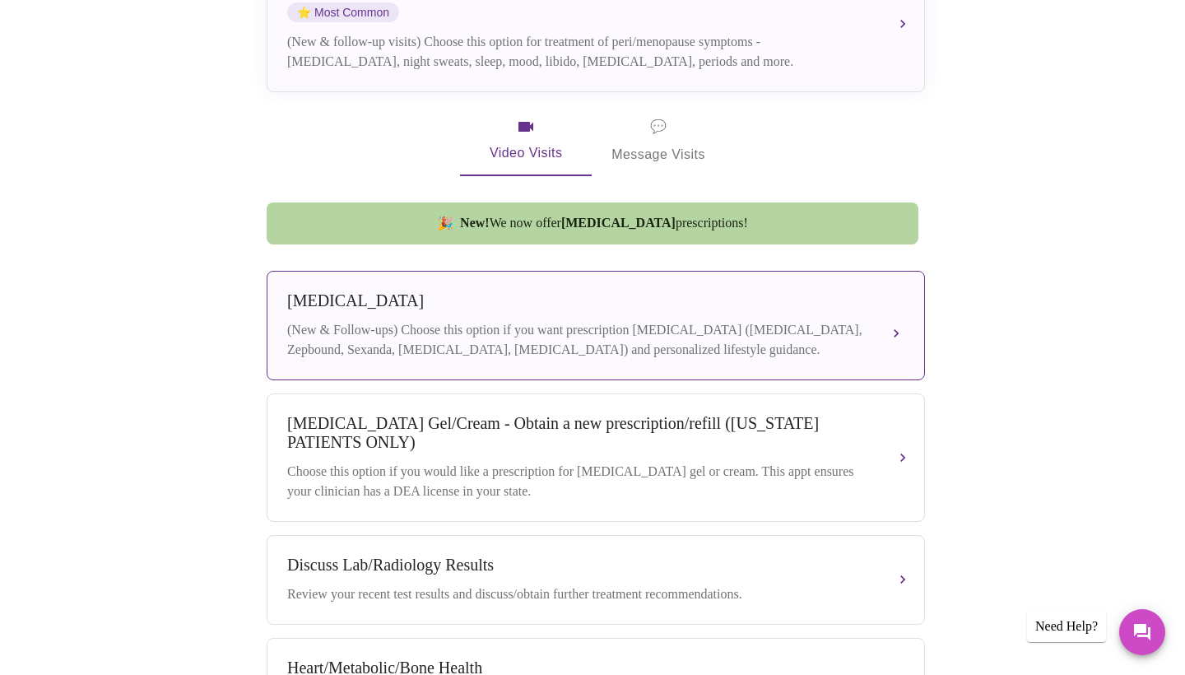
scroll to position [495, 0]
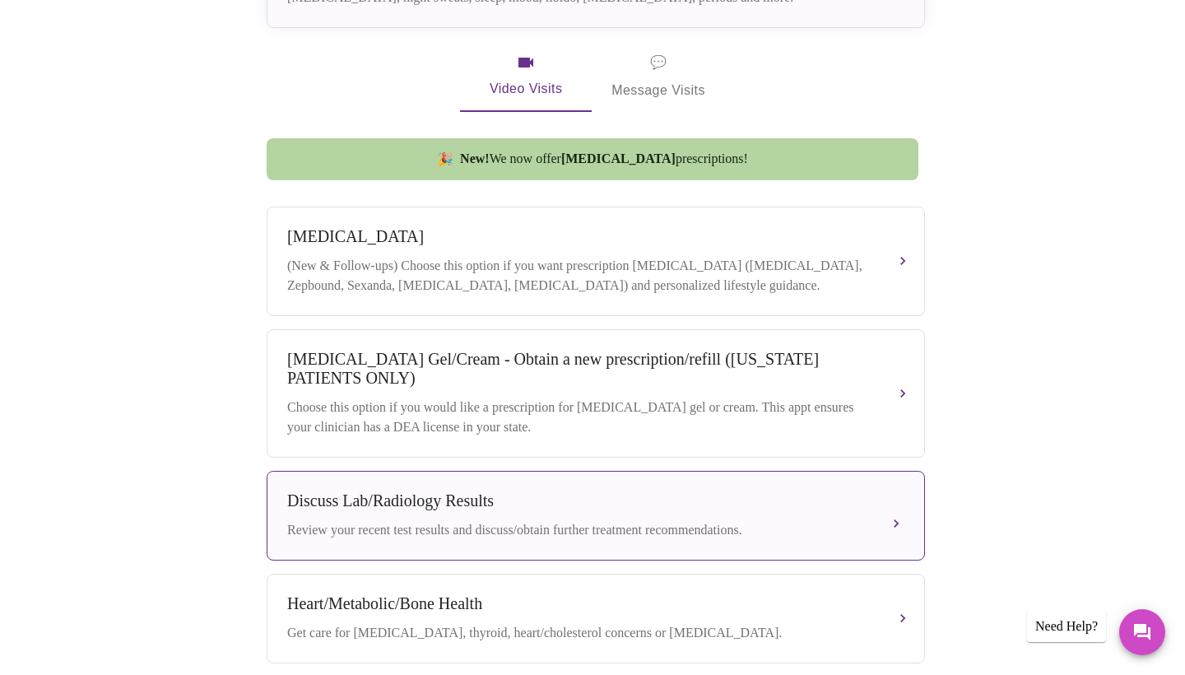
click at [789, 530] on div "Review your recent test results and discuss/obtain further treatment recommenda…" at bounding box center [579, 530] width 584 height 20
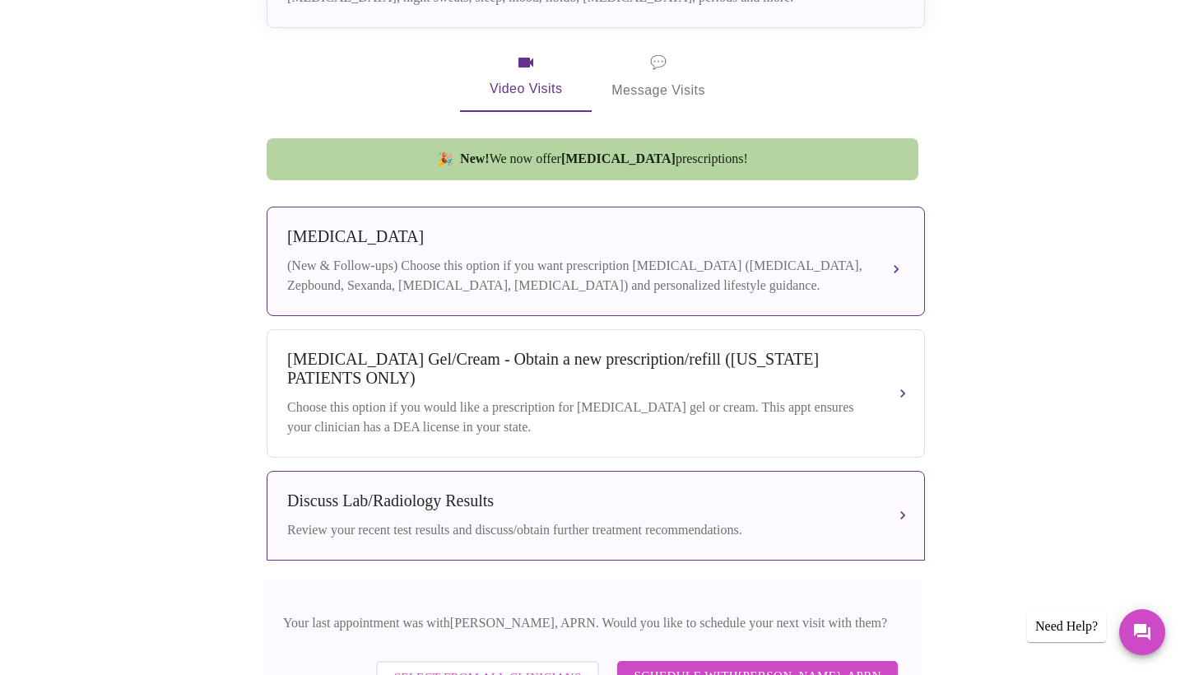
click at [886, 243] on div "[MEDICAL_DATA] (New & Follow-ups) Choose this option if you want prescription […" at bounding box center [595, 261] width 617 height 68
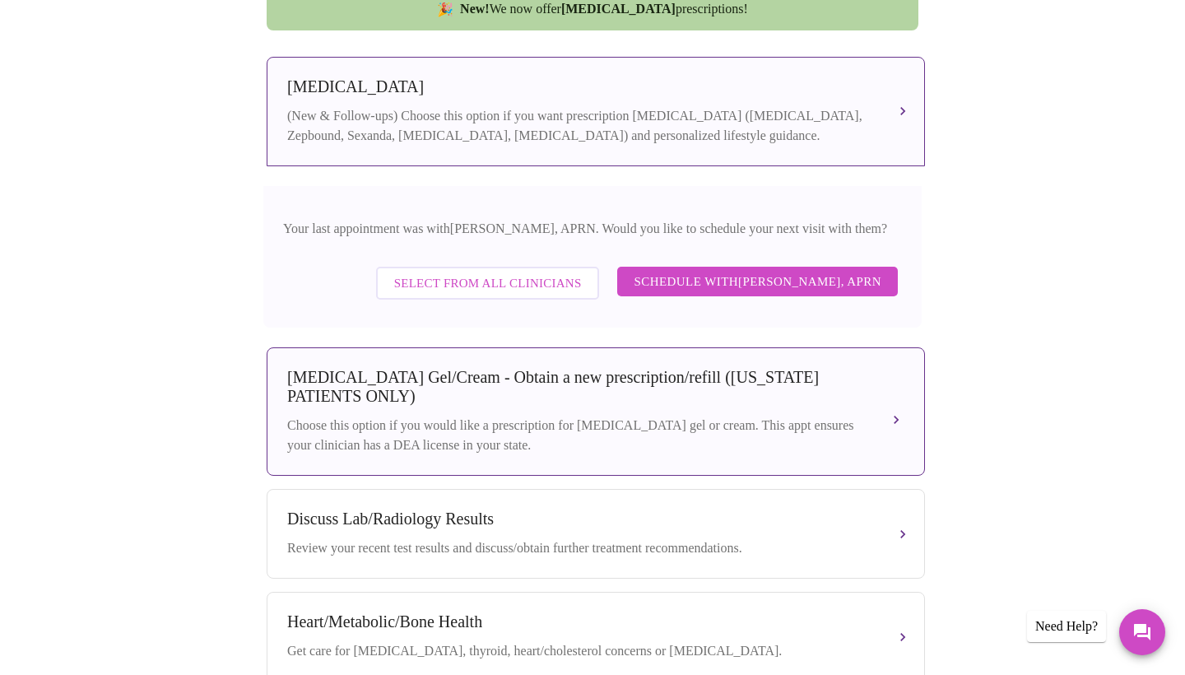
scroll to position [647, 0]
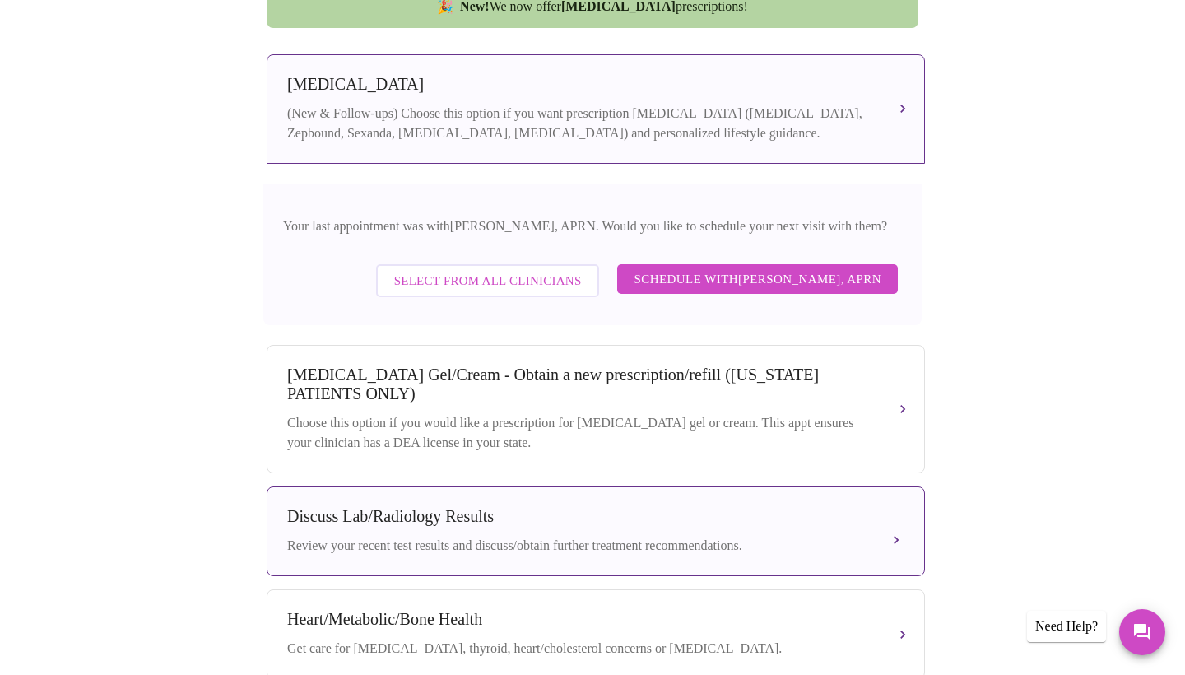
click at [655, 555] on div "Review your recent test results and discuss/obtain further treatment recommenda…" at bounding box center [579, 546] width 584 height 20
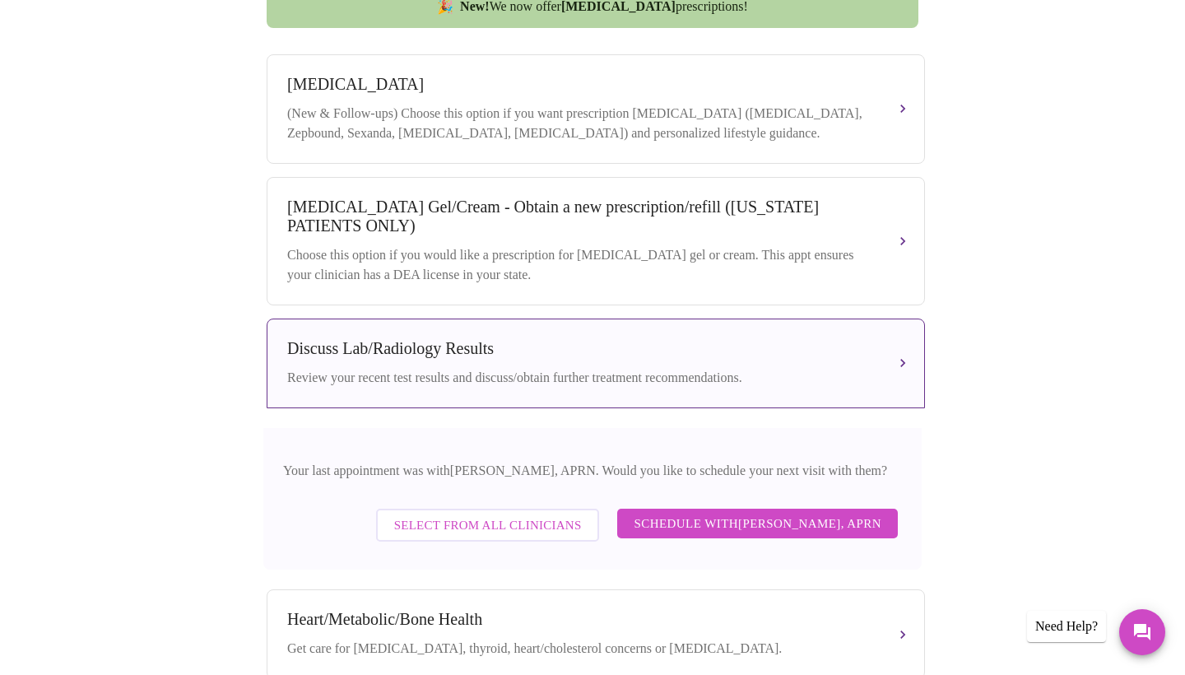
click at [762, 531] on span "Schedule with [PERSON_NAME], APRN" at bounding box center [758, 523] width 248 height 21
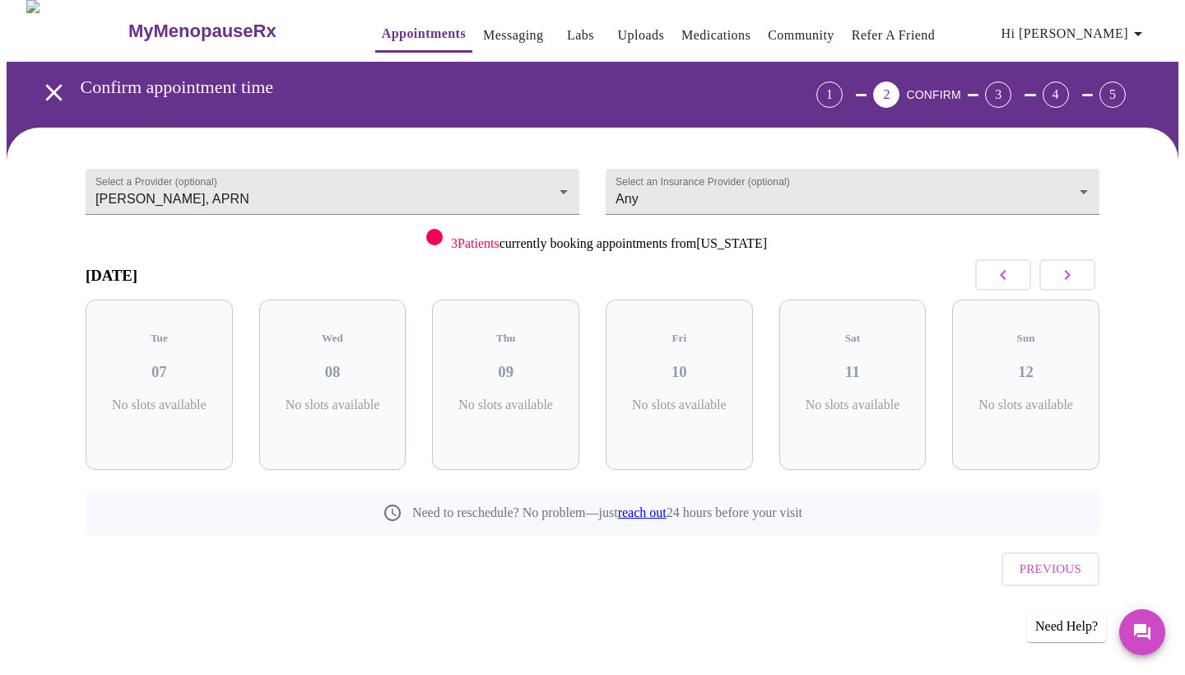
scroll to position [0, 0]
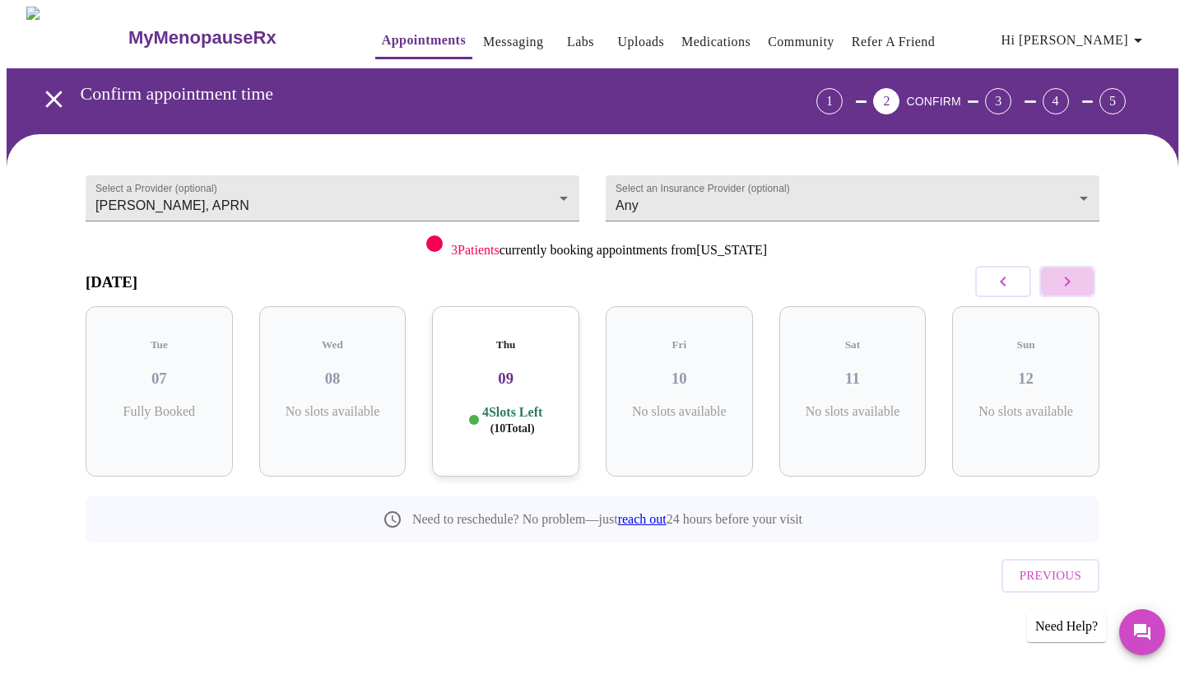
click at [1068, 275] on icon "button" at bounding box center [1067, 282] width 20 height 20
click at [344, 369] on h3 "13" at bounding box center [332, 378] width 121 height 18
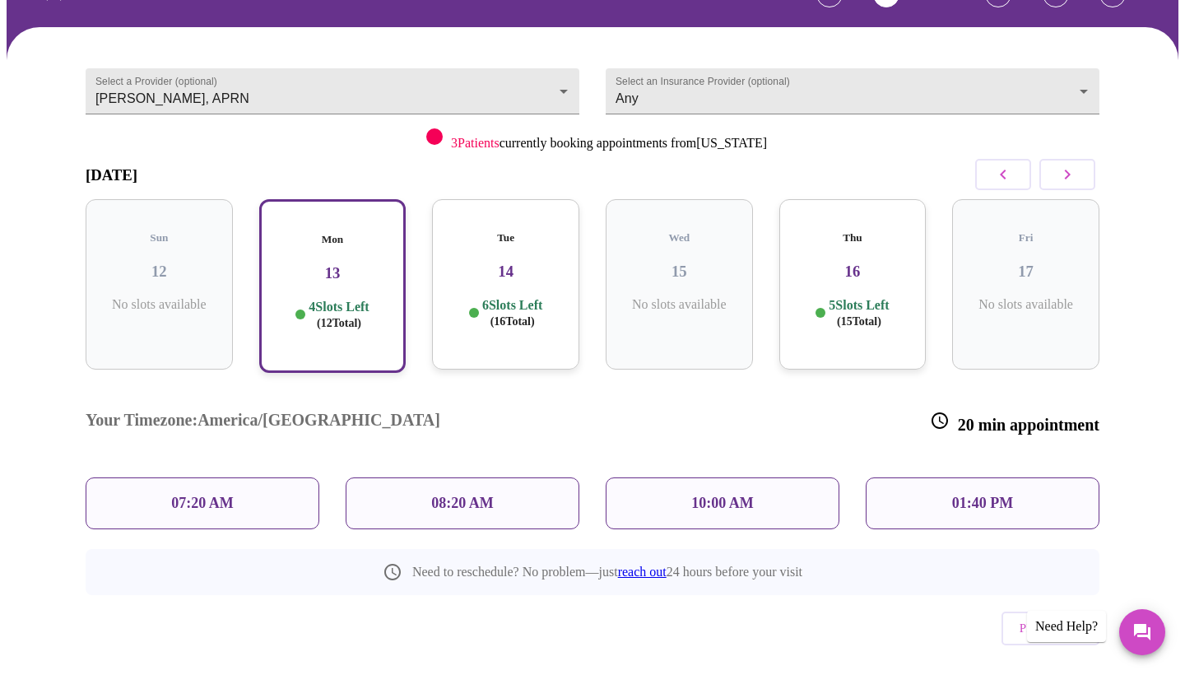
scroll to position [104, 0]
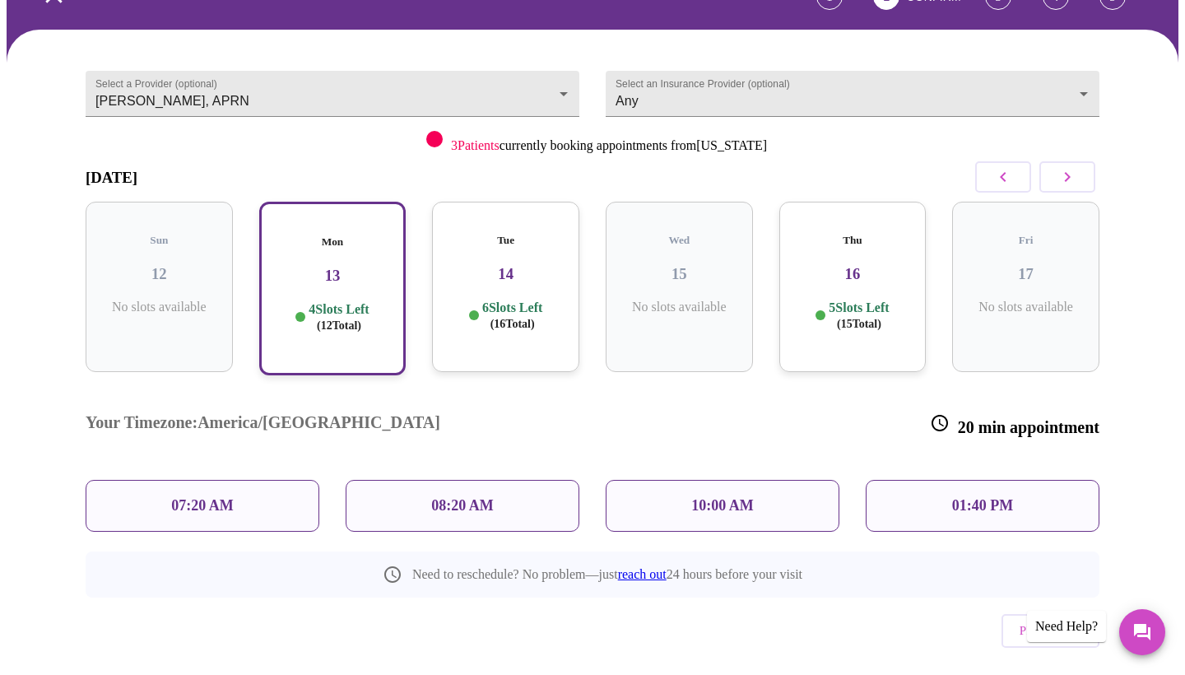
click at [893, 480] on div "01:40 PM" at bounding box center [983, 506] width 234 height 52
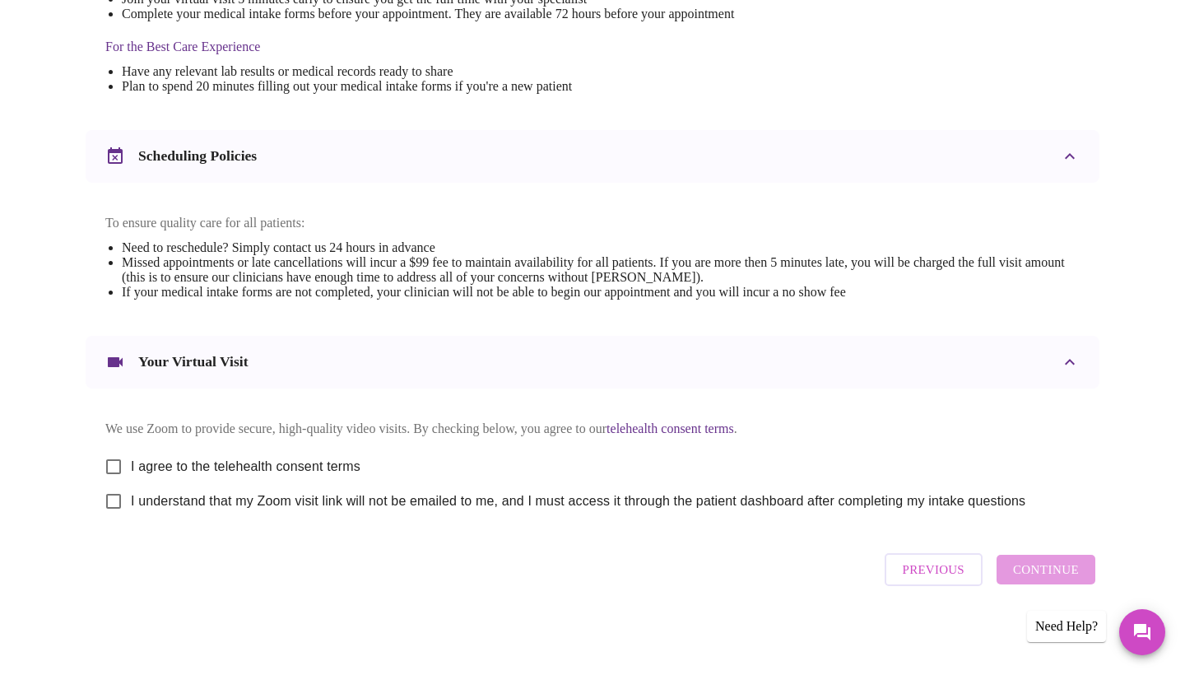
scroll to position [518, 0]
click at [115, 461] on input "I agree to the telehealth consent terms" at bounding box center [113, 466] width 35 height 35
checkbox input "true"
click at [115, 501] on input "I understand that my Zoom visit link will not be emailed to me, and I must acce…" at bounding box center [113, 501] width 35 height 35
checkbox input "true"
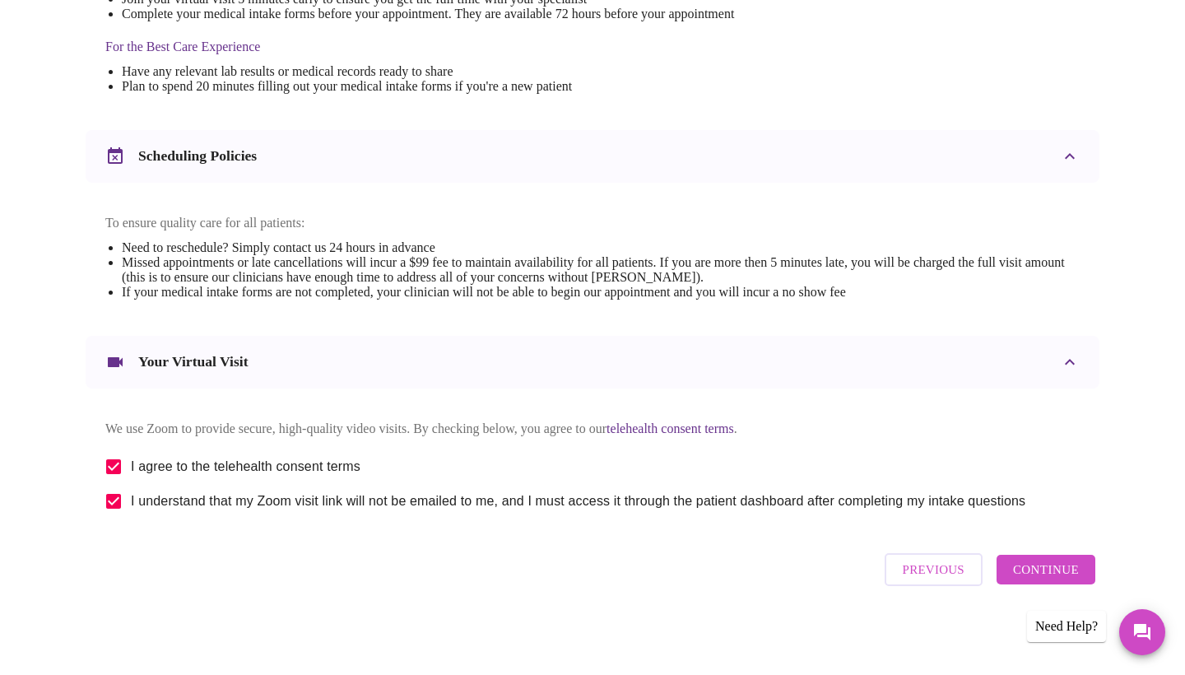
click at [1036, 571] on span "Continue" at bounding box center [1046, 569] width 66 height 21
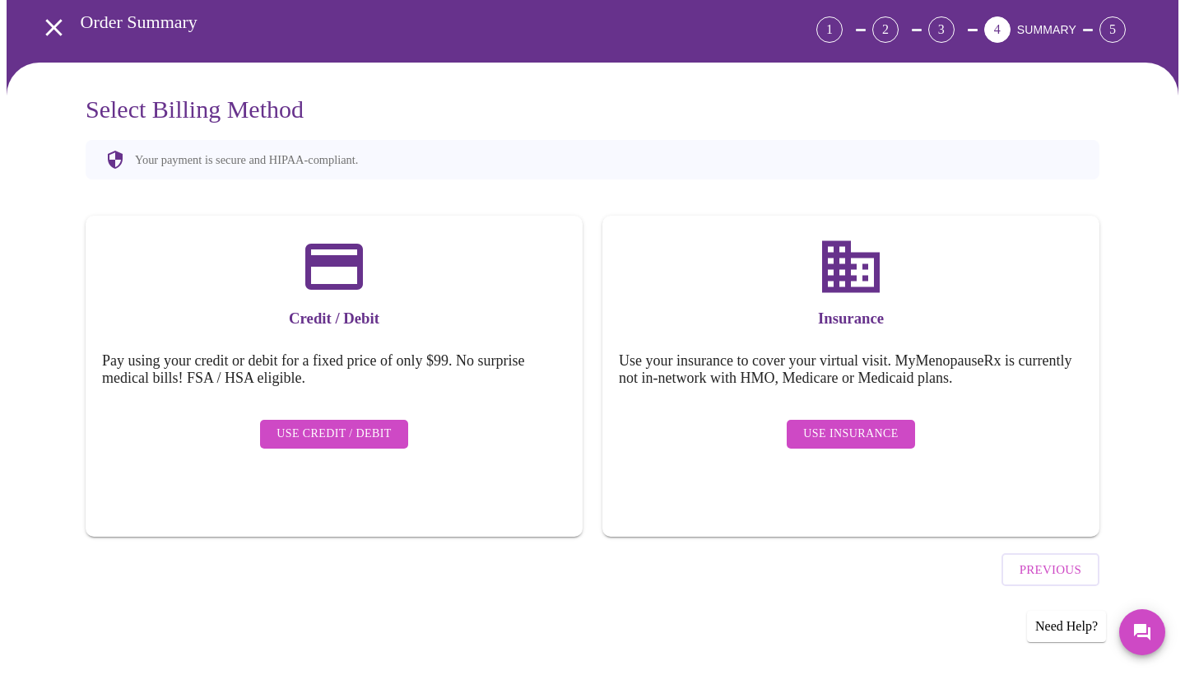
scroll to position [26, 0]
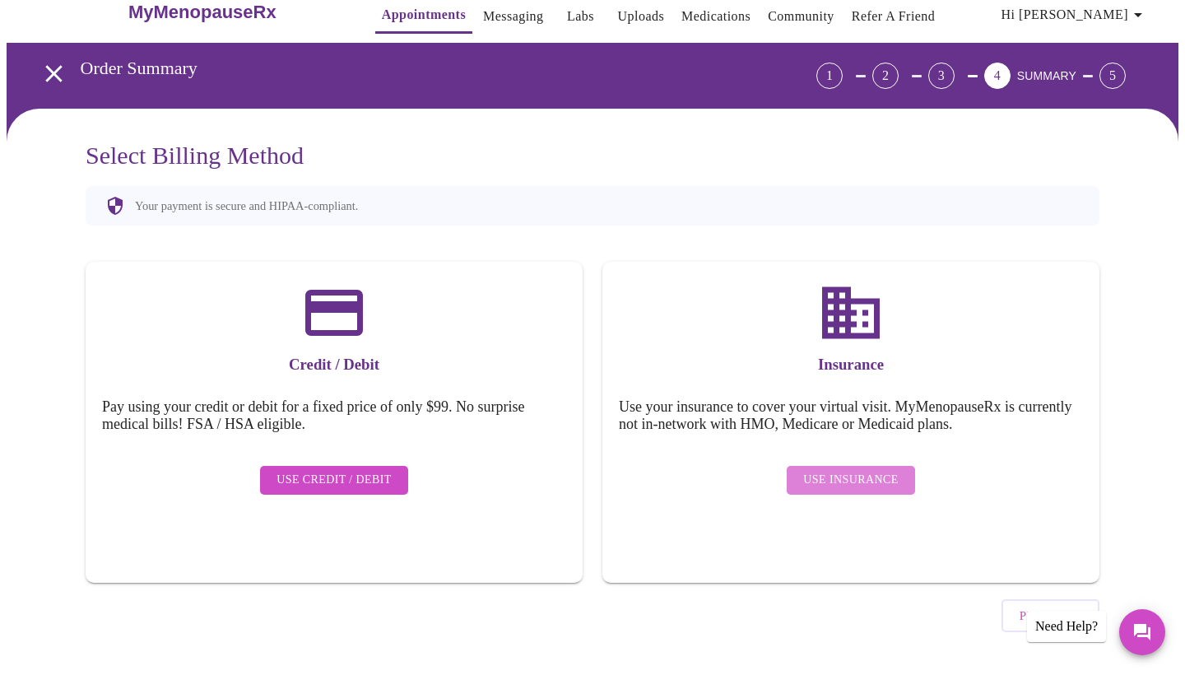
click at [873, 475] on span "Use Insurance" at bounding box center [850, 480] width 95 height 21
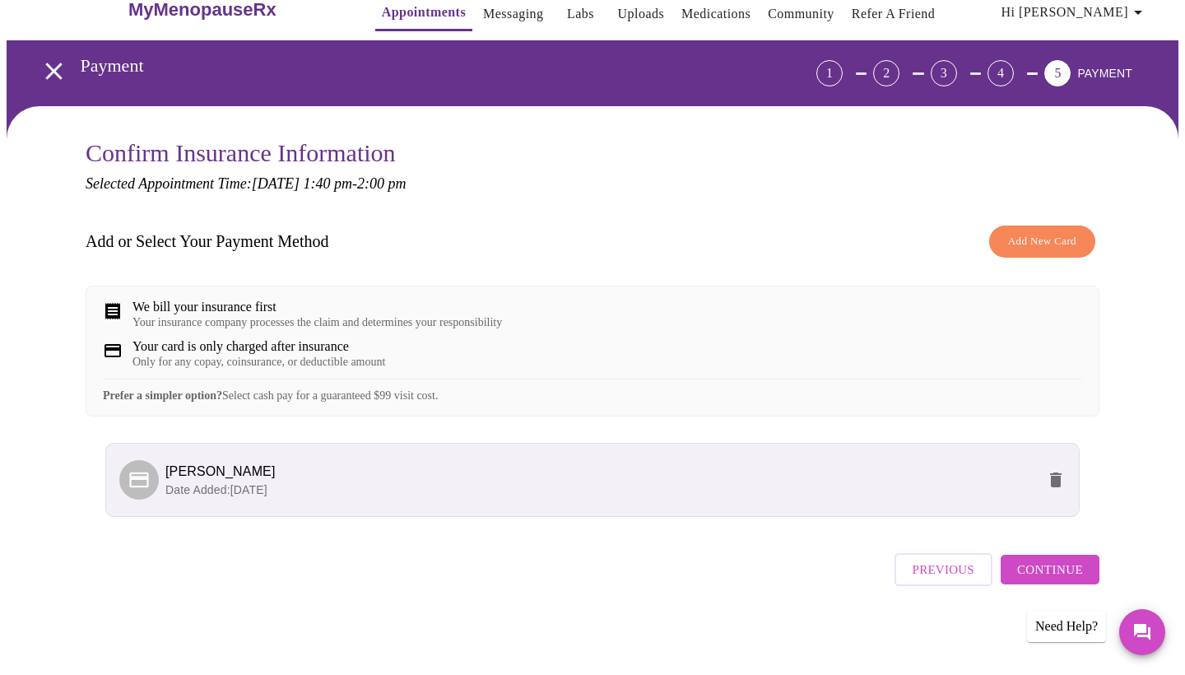
scroll to position [41, 0]
click at [1042, 579] on span "Continue" at bounding box center [1050, 569] width 66 height 21
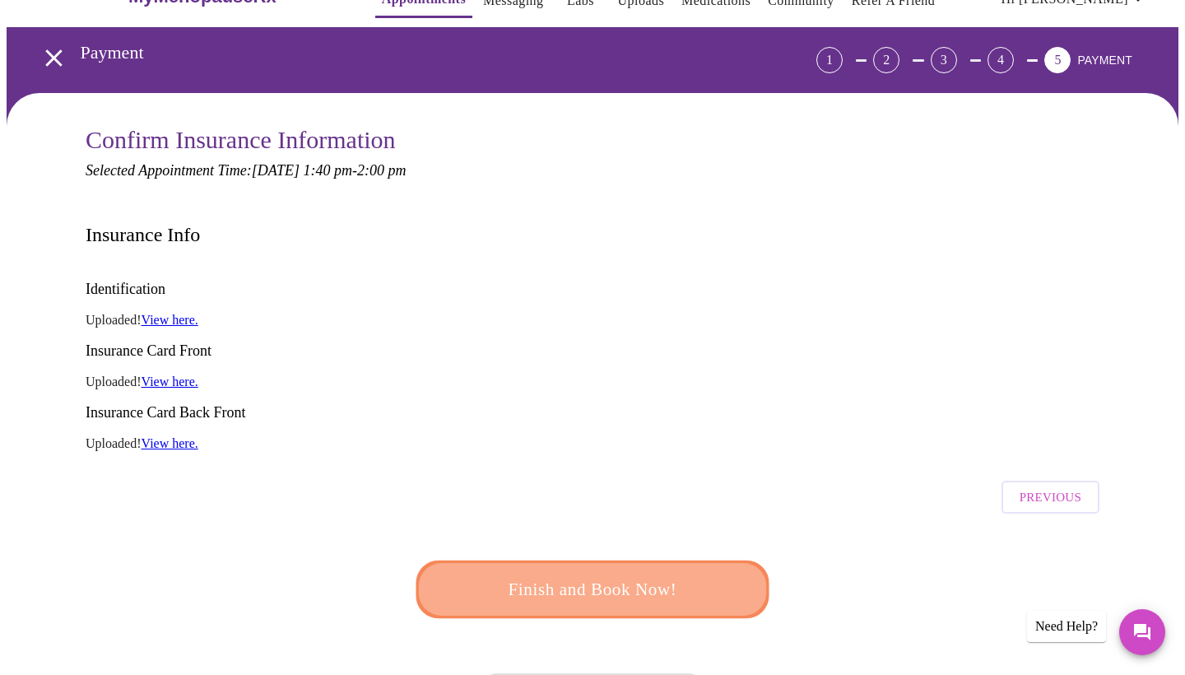
click at [660, 574] on span "Finish and Book Now!" at bounding box center [592, 589] width 304 height 30
